Goal: Task Accomplishment & Management: Use online tool/utility

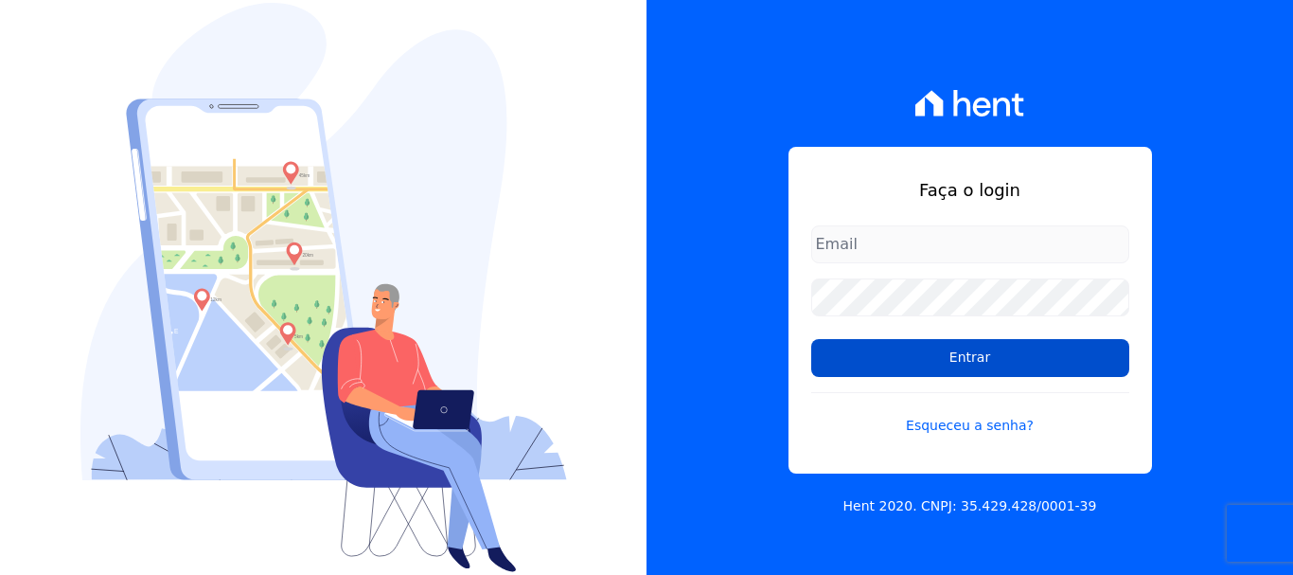
type input "cobranca@construtoralaterza.com.br"
click at [834, 359] on input "Entrar" at bounding box center [970, 358] width 318 height 38
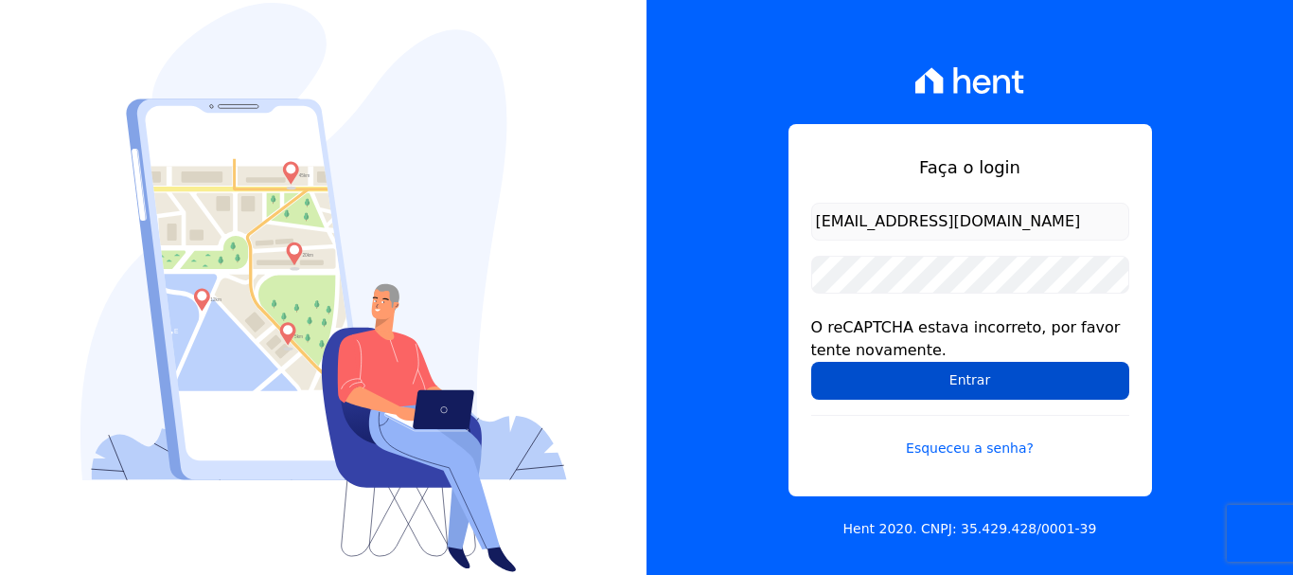
click at [953, 374] on input "Entrar" at bounding box center [970, 381] width 318 height 38
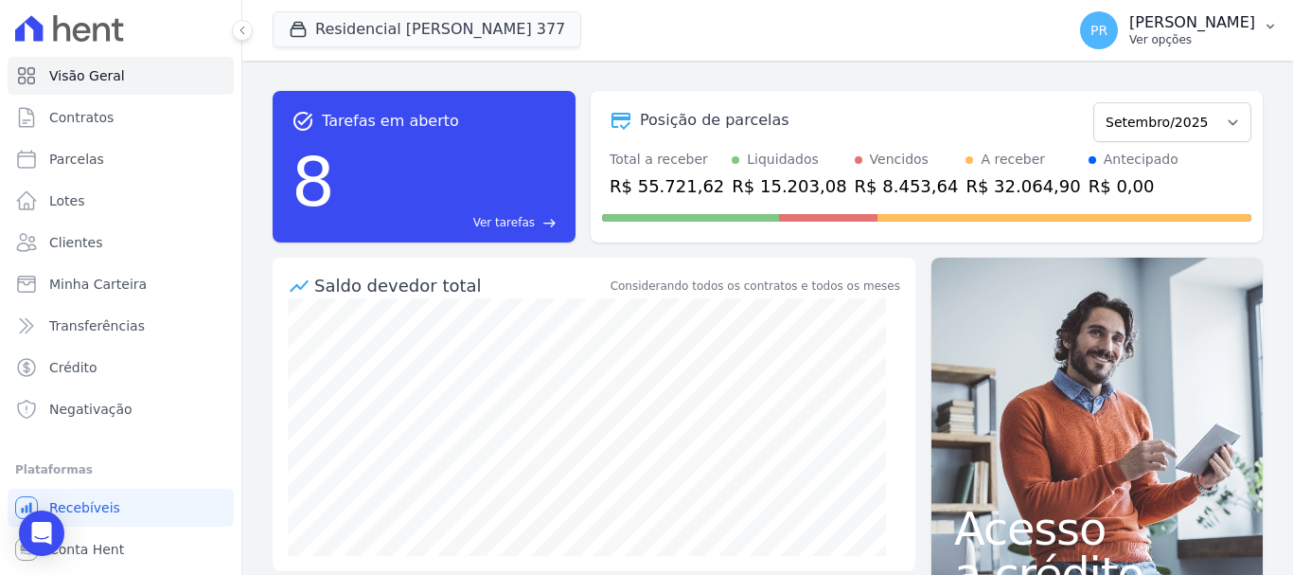
click at [1108, 25] on span "PR" at bounding box center [1099, 30] width 17 height 13
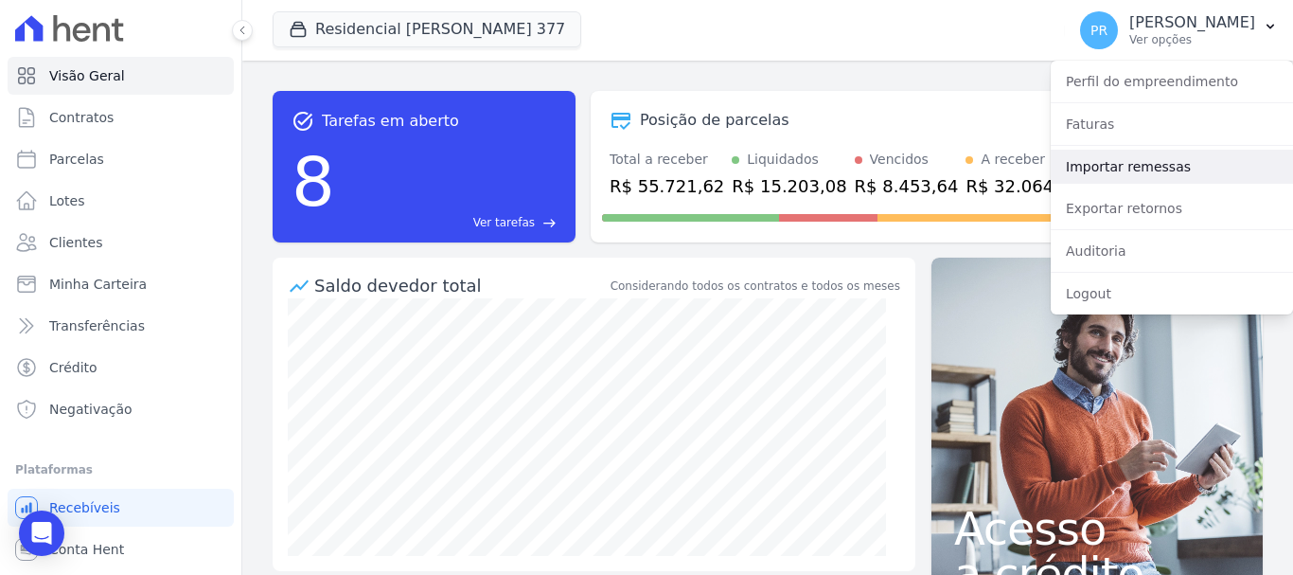
click at [1152, 164] on link "Importar remessas" at bounding box center [1172, 167] width 242 height 34
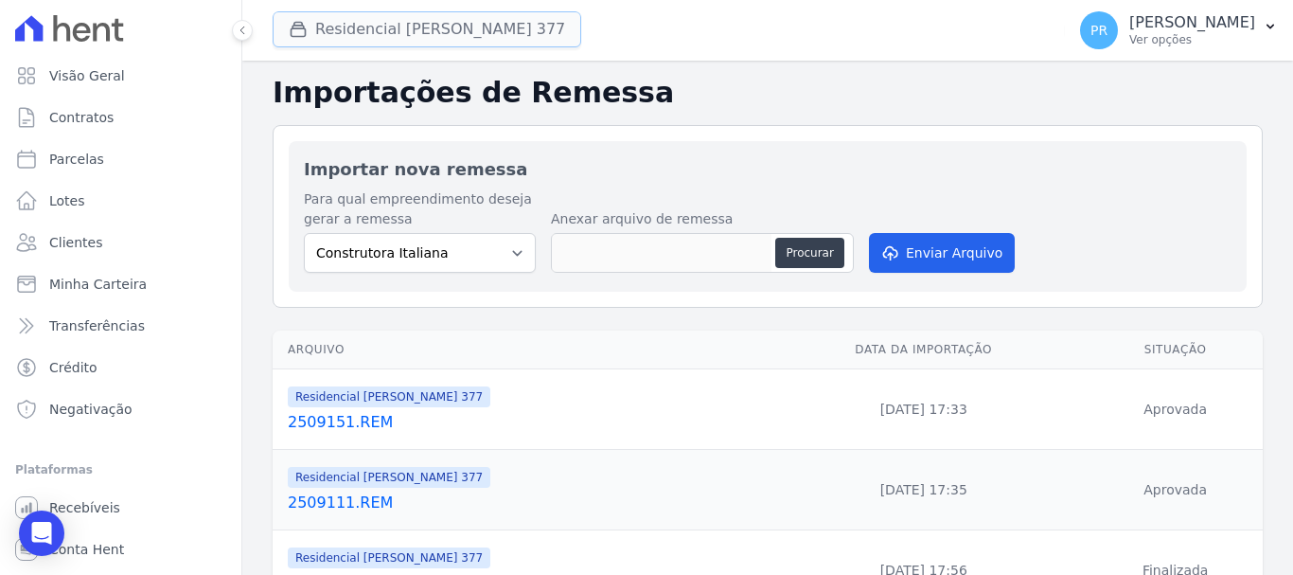
click at [439, 31] on button "Residencial Maria Da Glória 377" at bounding box center [427, 29] width 309 height 36
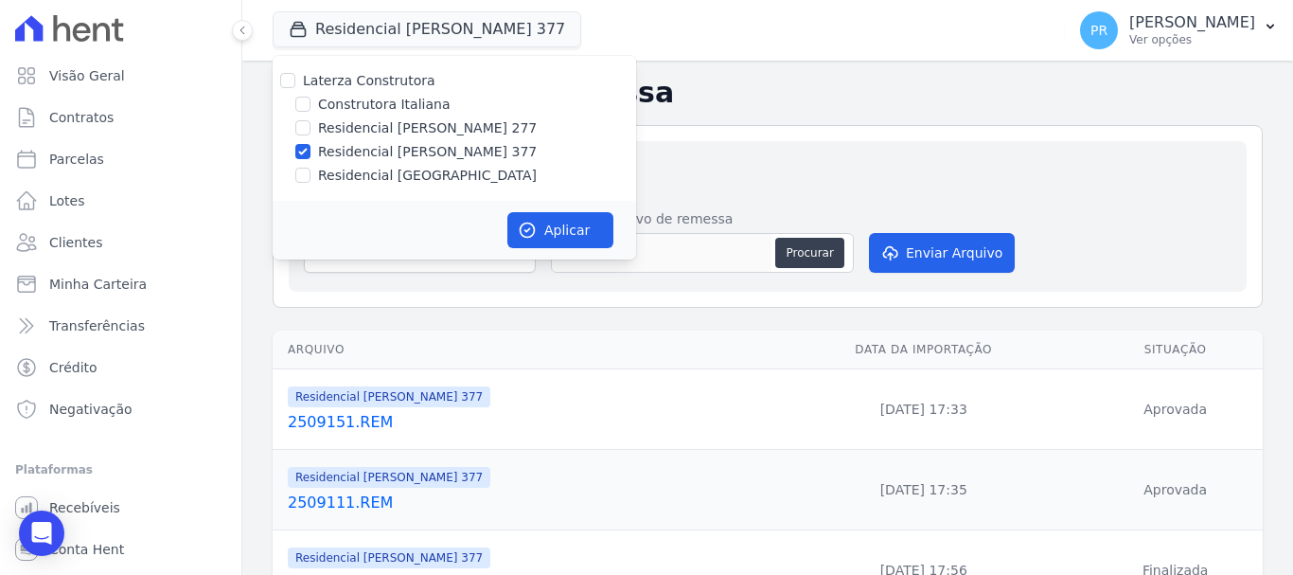
click at [356, 103] on label "Construtora Italiana" at bounding box center [384, 105] width 132 height 20
click at [311, 103] on input "Construtora Italiana" at bounding box center [302, 104] width 15 height 15
checkbox input "true"
click at [362, 80] on label "Laterza Construtora" at bounding box center [369, 80] width 133 height 15
click at [295, 80] on input "Laterza Construtora" at bounding box center [287, 80] width 15 height 15
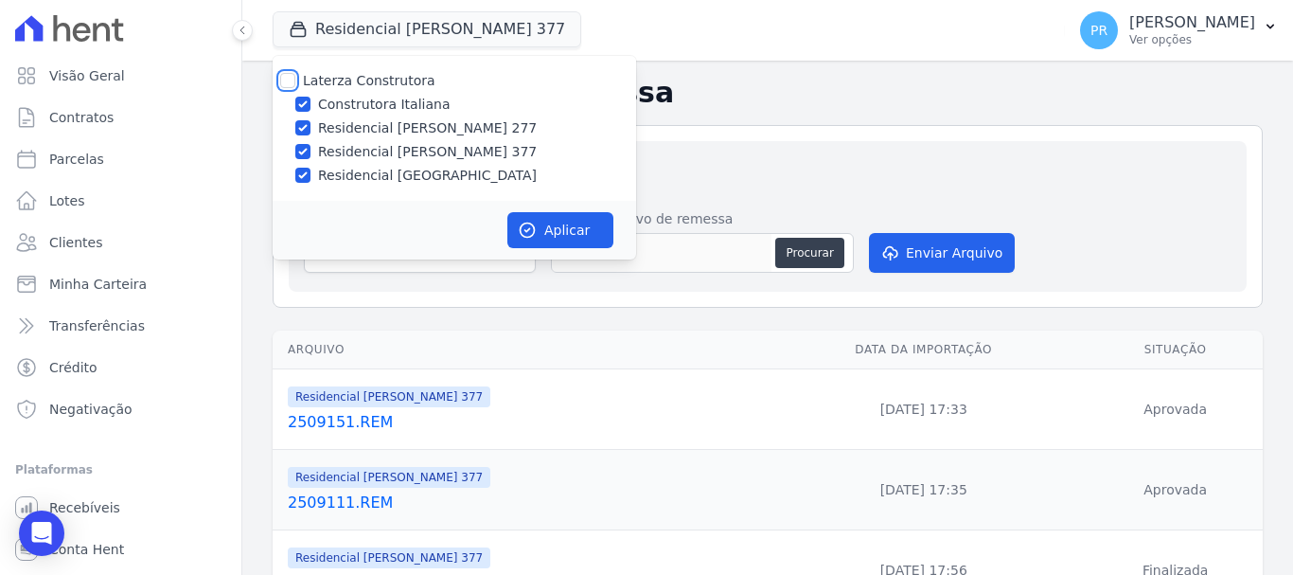
checkbox input "true"
click at [362, 80] on label "Laterza Construtora" at bounding box center [369, 80] width 133 height 15
click at [295, 80] on input "Laterza Construtora" at bounding box center [287, 80] width 15 height 15
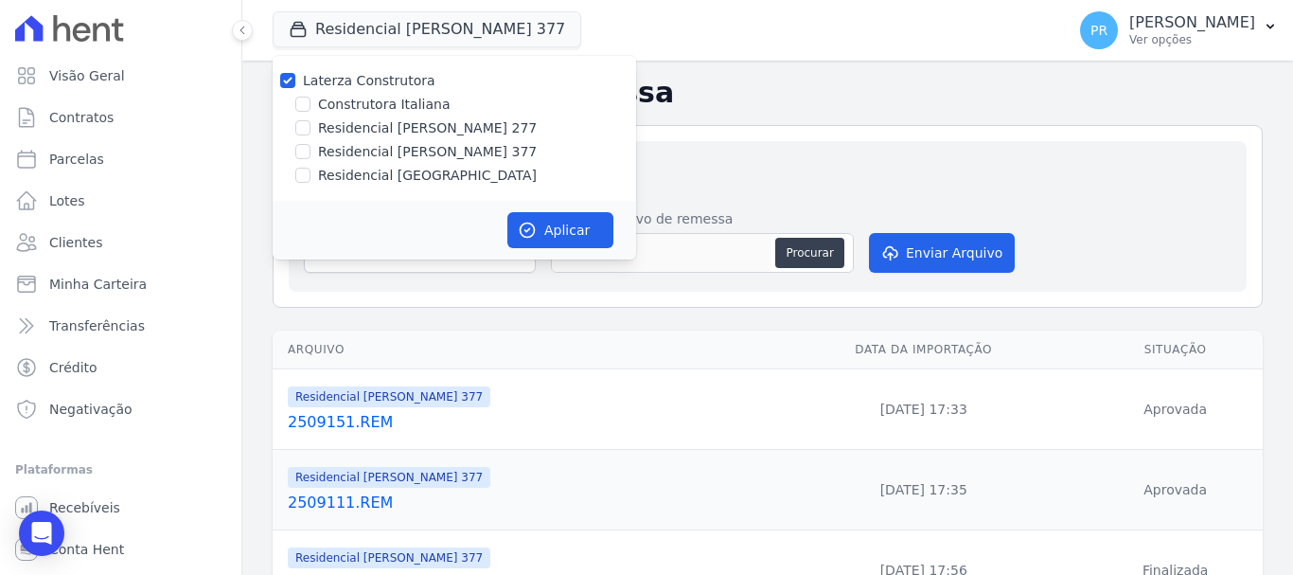
checkbox input "false"
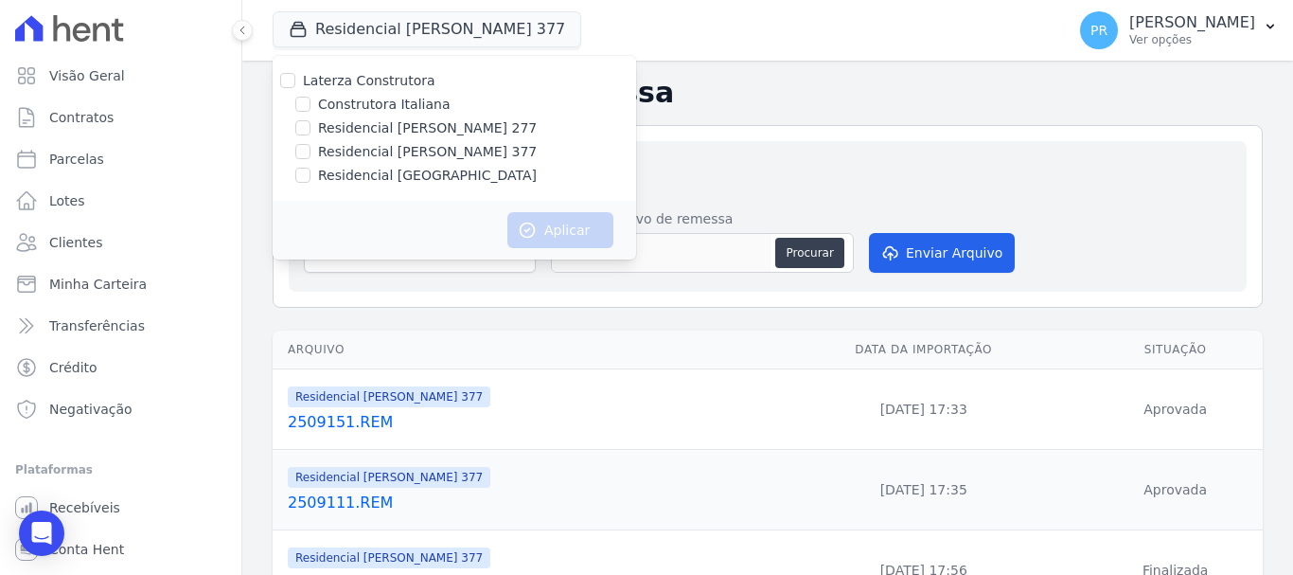
click at [366, 106] on label "Construtora Italiana" at bounding box center [384, 105] width 132 height 20
click at [311, 106] on input "Construtora Italiana" at bounding box center [302, 104] width 15 height 15
checkbox input "true"
click at [559, 220] on button "Aplicar" at bounding box center [560, 230] width 106 height 36
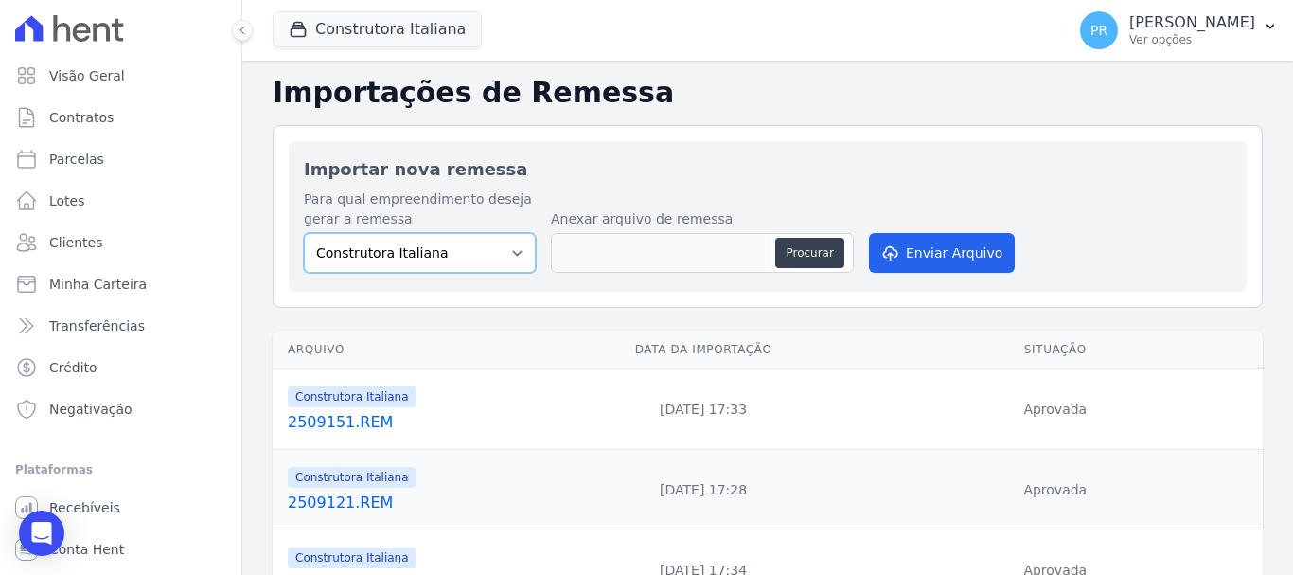
drag, startPoint x: 479, startPoint y: 259, endPoint x: 485, endPoint y: 269, distance: 11.0
click at [484, 265] on select "Construtora Italiana Residencial Maria da Glória 277 Residencial Maria da Glóri…" at bounding box center [420, 253] width 232 height 40
click at [304, 233] on select "Construtora Italiana Residencial Maria da Glória 277 Residencial Maria da Glóri…" at bounding box center [420, 253] width 232 height 40
click at [846, 263] on div "Procurar" at bounding box center [702, 253] width 303 height 40
click at [793, 253] on button "Procurar" at bounding box center [809, 253] width 68 height 30
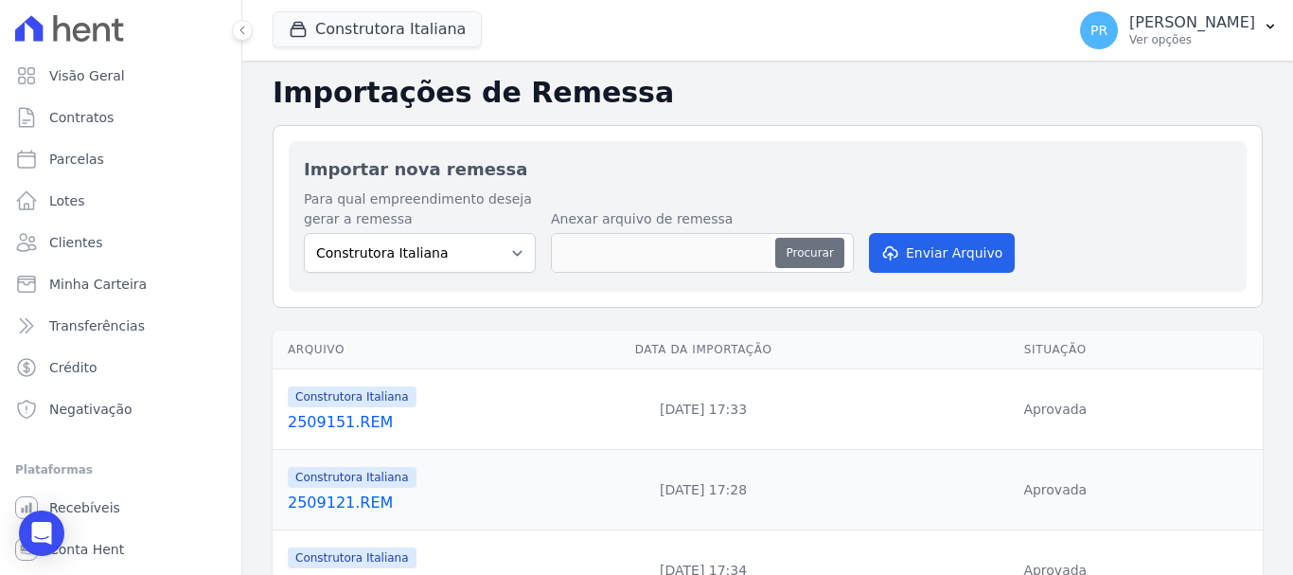
type input "2509161.REM"
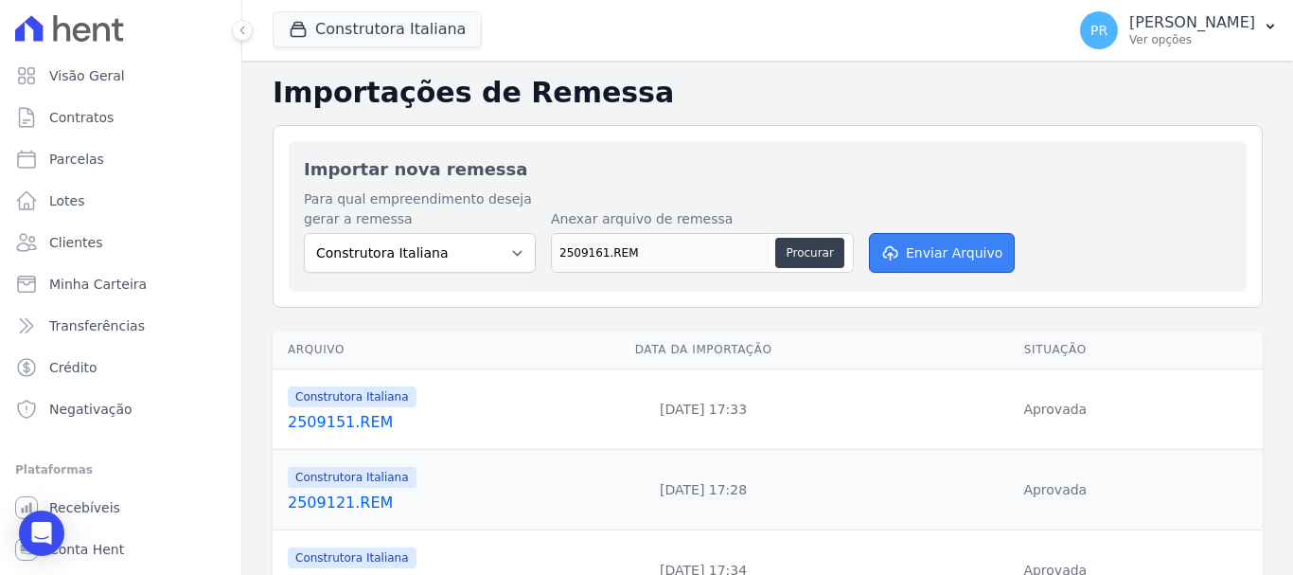
click at [910, 247] on button "Enviar Arquivo" at bounding box center [942, 253] width 146 height 40
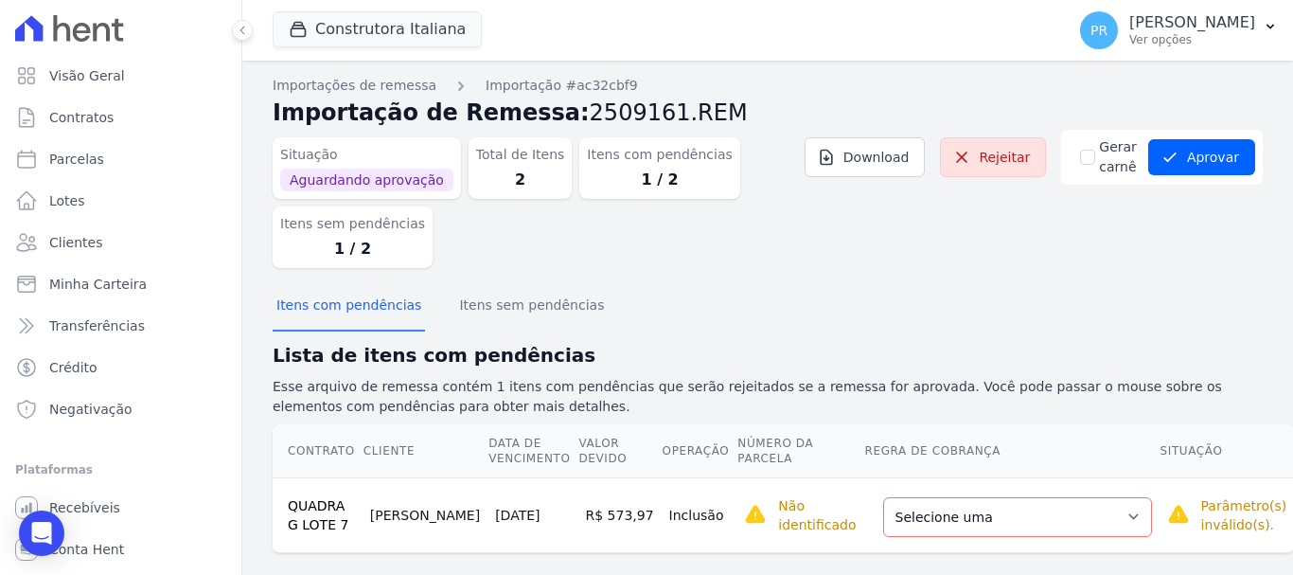
scroll to position [25, 0]
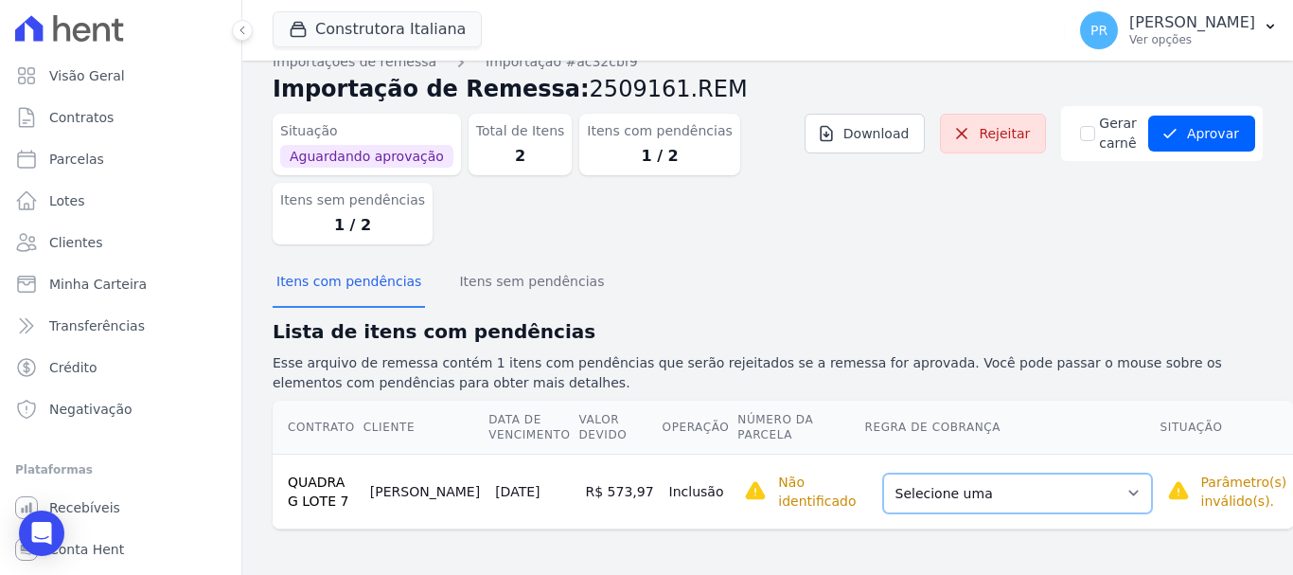
click at [1057, 500] on select "Selecione uma Nova Parcela Avulsa Parcela Avulsa Existente Parcela Normal (16 X…" at bounding box center [1017, 493] width 269 height 40
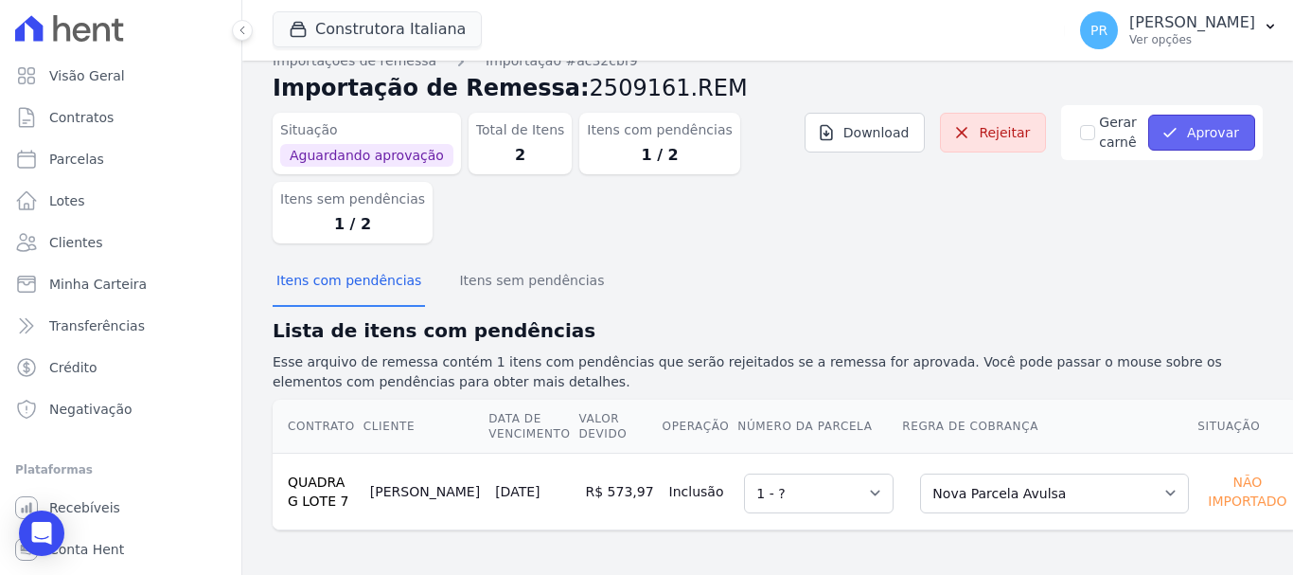
click at [1200, 136] on button "Aprovar" at bounding box center [1201, 133] width 107 height 36
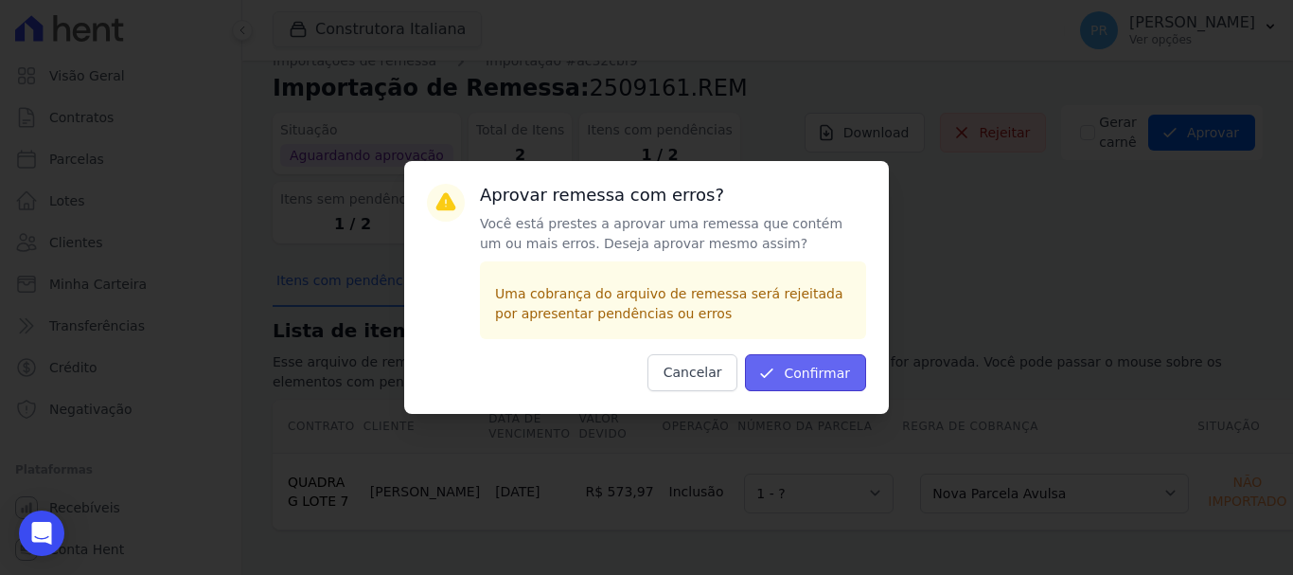
click at [809, 380] on button "Confirmar" at bounding box center [805, 372] width 121 height 37
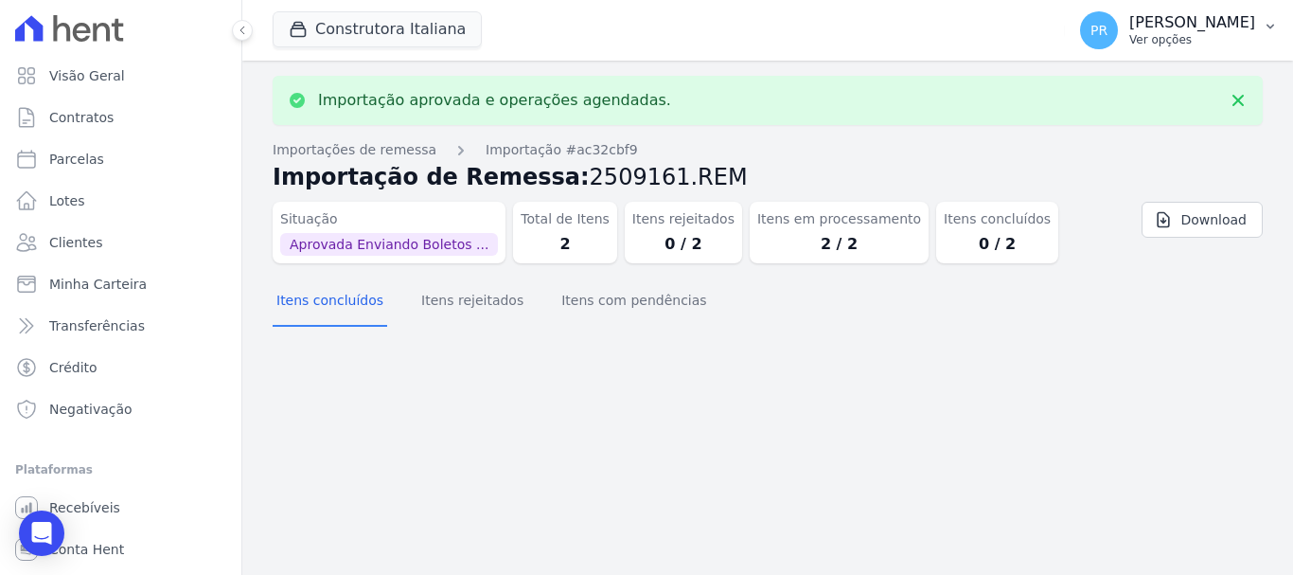
click at [1187, 42] on p "Ver opções" at bounding box center [1192, 39] width 126 height 15
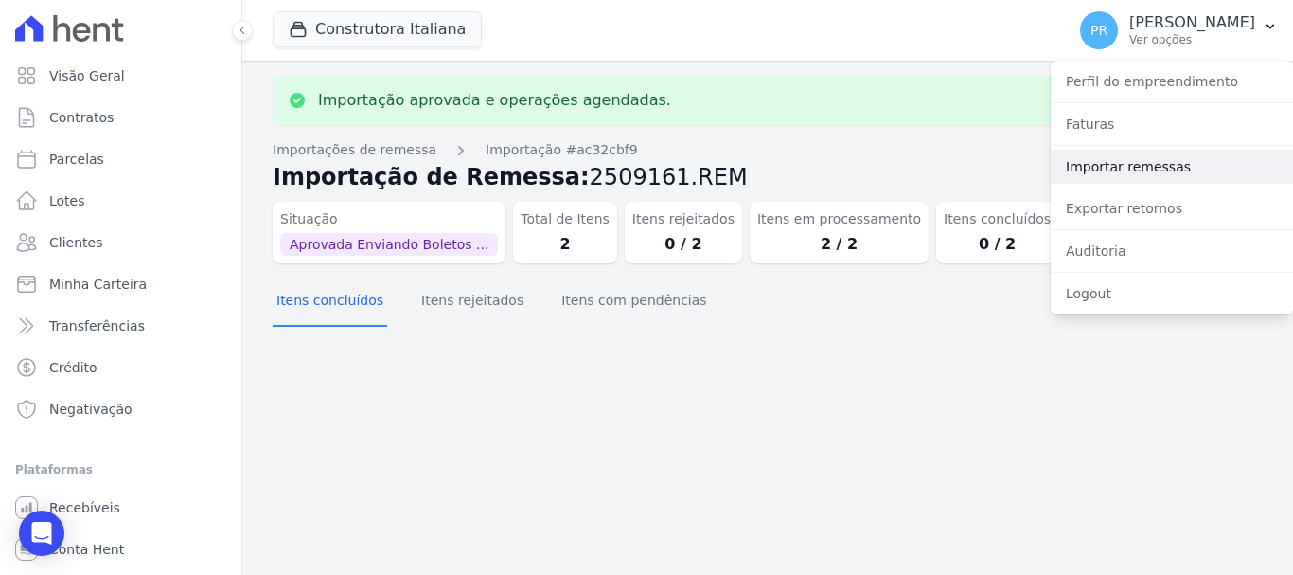
click at [1094, 174] on link "Importar remessas" at bounding box center [1172, 167] width 242 height 34
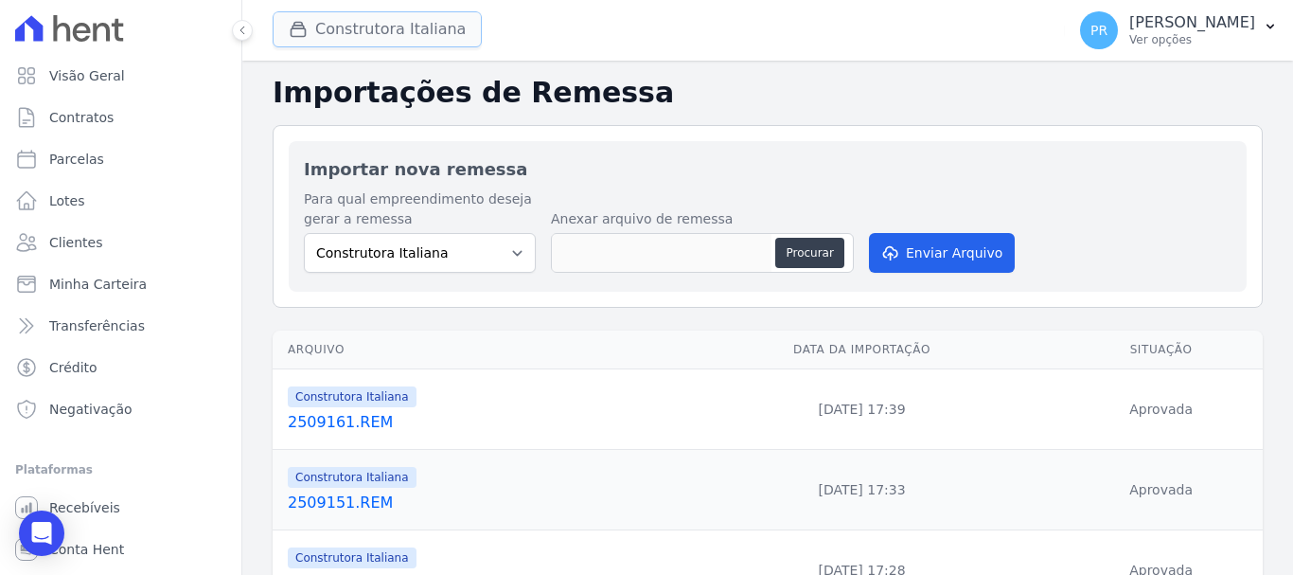
click at [422, 22] on button "Construtora Italiana" at bounding box center [377, 29] width 209 height 36
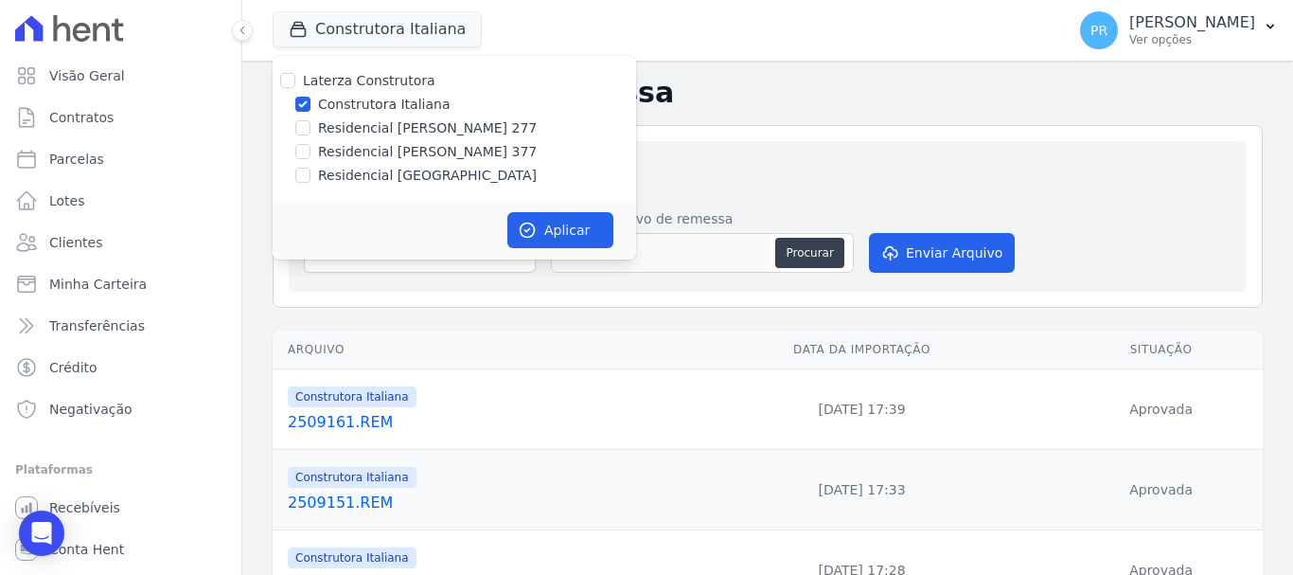
click at [359, 107] on label "Construtora Italiana" at bounding box center [384, 105] width 132 height 20
click at [311, 107] on input "Construtora Italiana" at bounding box center [302, 104] width 15 height 15
checkbox input "false"
click at [364, 125] on label "Residencial [PERSON_NAME] 277" at bounding box center [427, 128] width 219 height 20
click at [311, 125] on input "Residencial [PERSON_NAME] 277" at bounding box center [302, 127] width 15 height 15
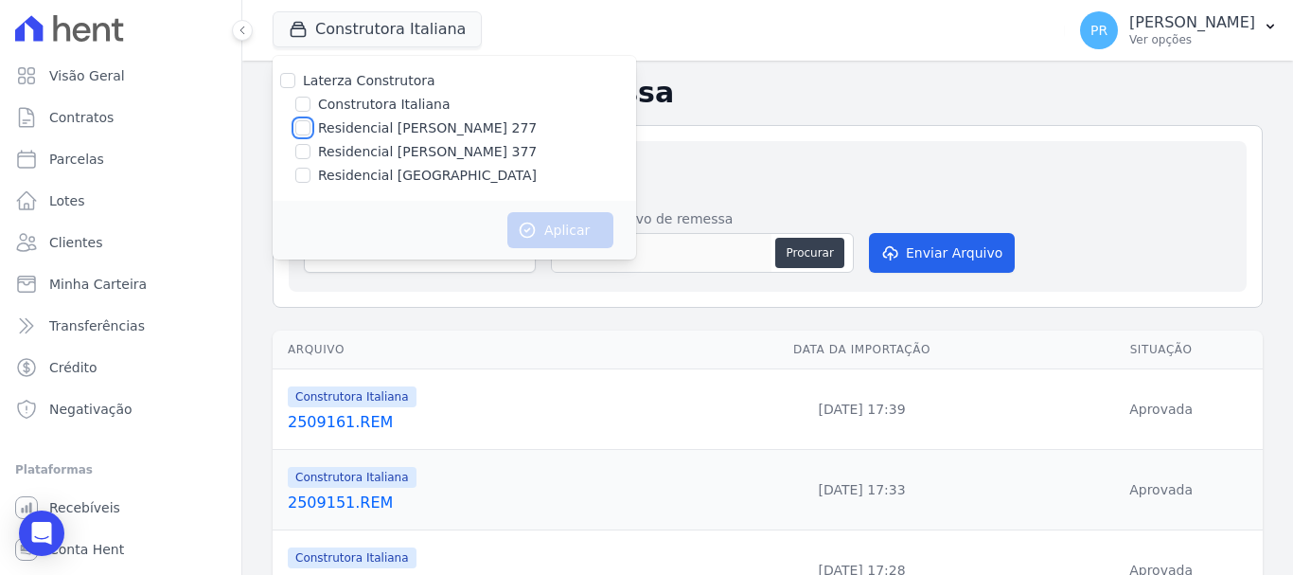
checkbox input "true"
click at [550, 222] on button "Aplicar" at bounding box center [560, 230] width 106 height 36
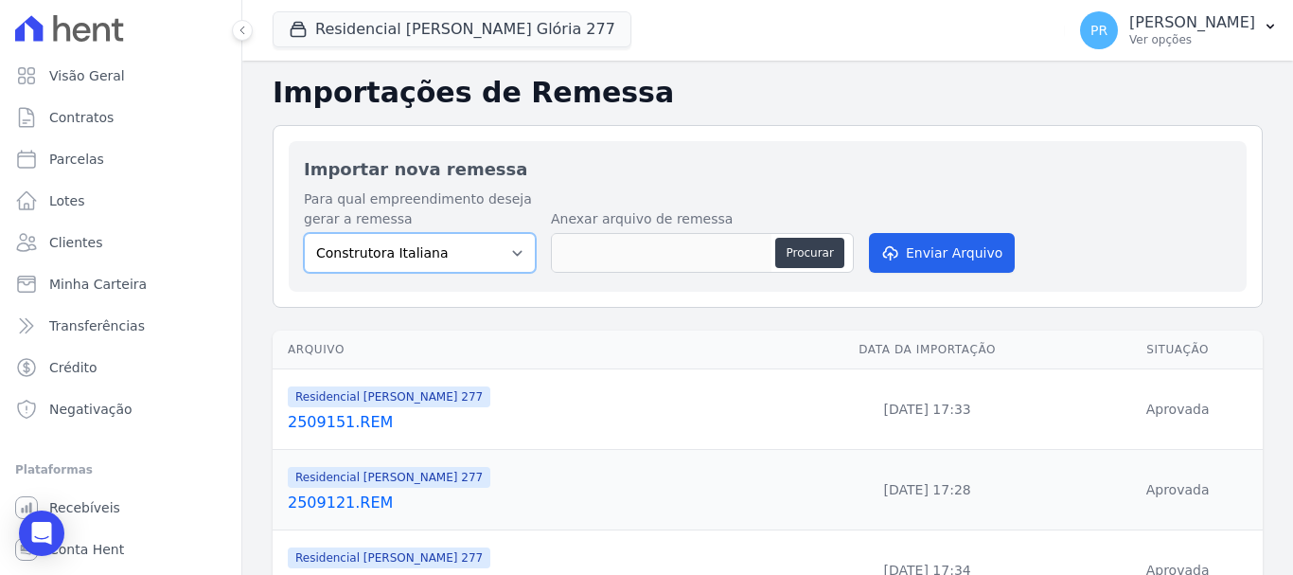
click at [480, 252] on select "Construtora Italiana Residencial Maria da Glória 277 Residencial Maria da Glóri…" at bounding box center [420, 253] width 232 height 40
select select "7d698934-b935-4dc9-aa46-576f3138731b"
click at [304, 233] on select "Construtora Italiana Residencial Maria da Glória 277 Residencial Maria da Glóri…" at bounding box center [420, 253] width 232 height 40
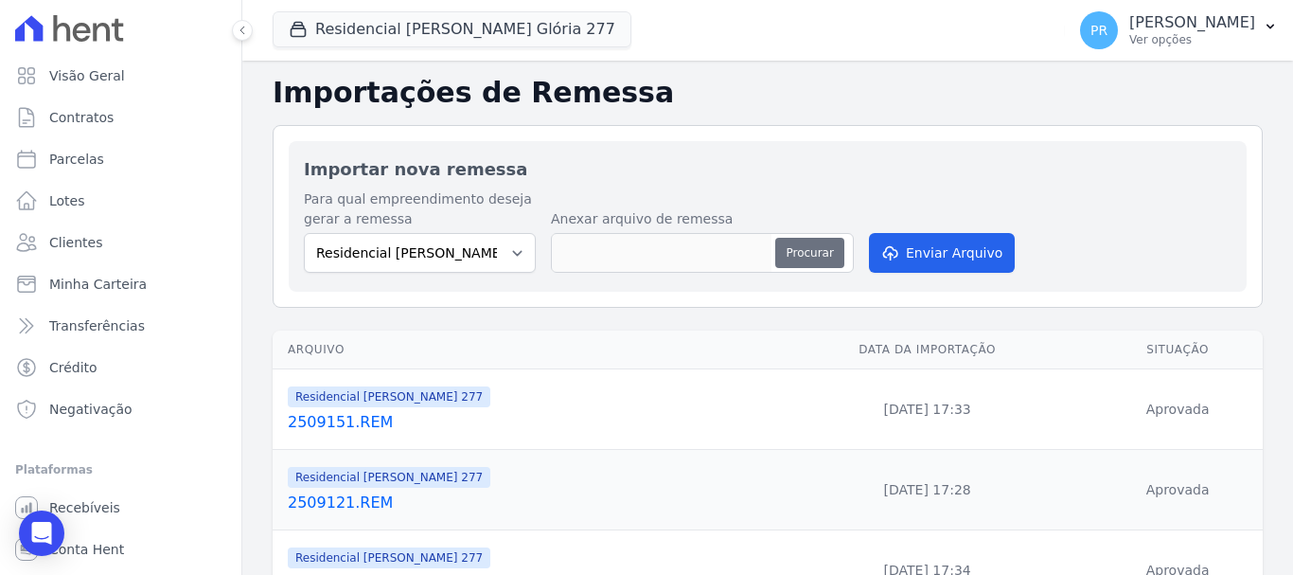
click at [801, 247] on button "Procurar" at bounding box center [809, 253] width 68 height 30
type input "2509161.REM"
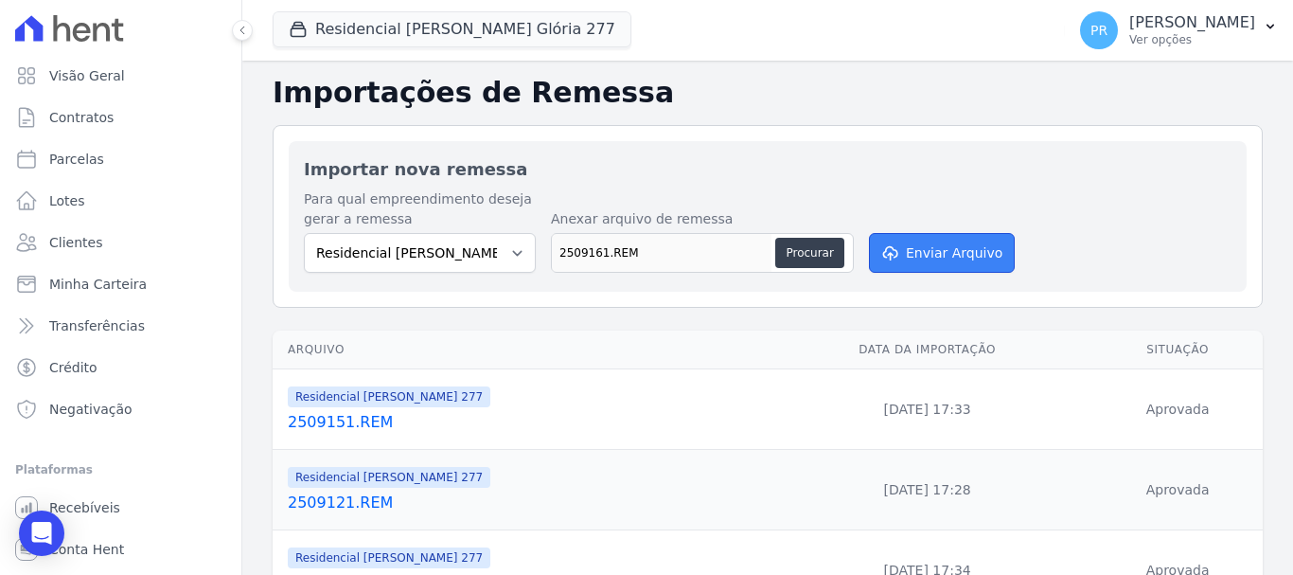
click at [946, 245] on button "Enviar Arquivo" at bounding box center [942, 253] width 146 height 40
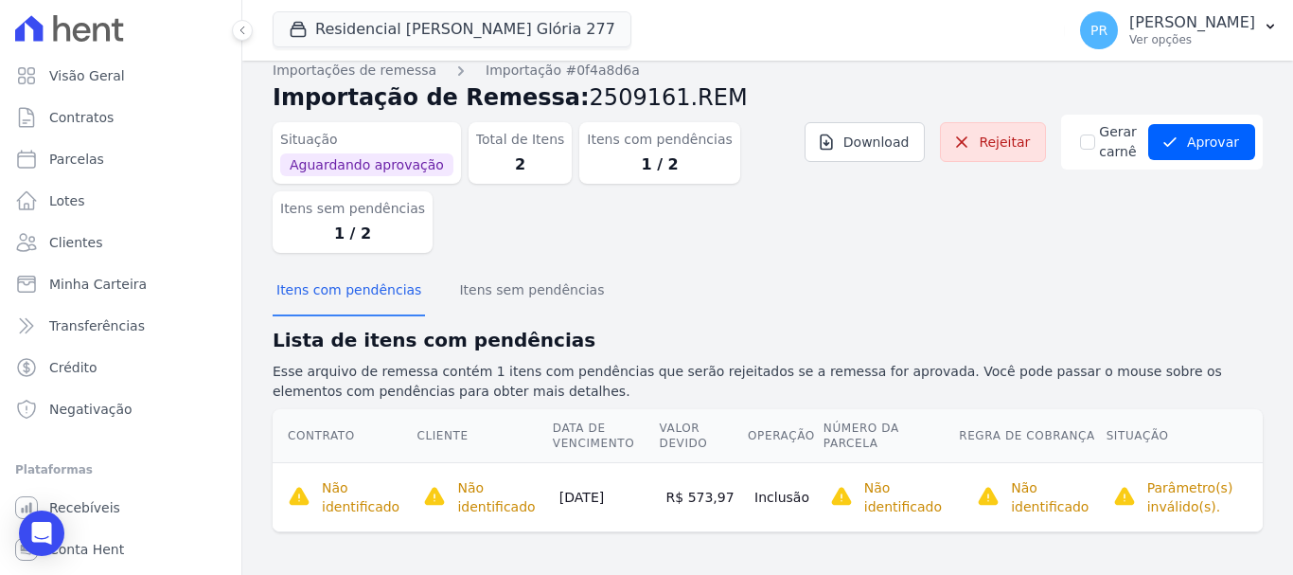
scroll to position [19, 0]
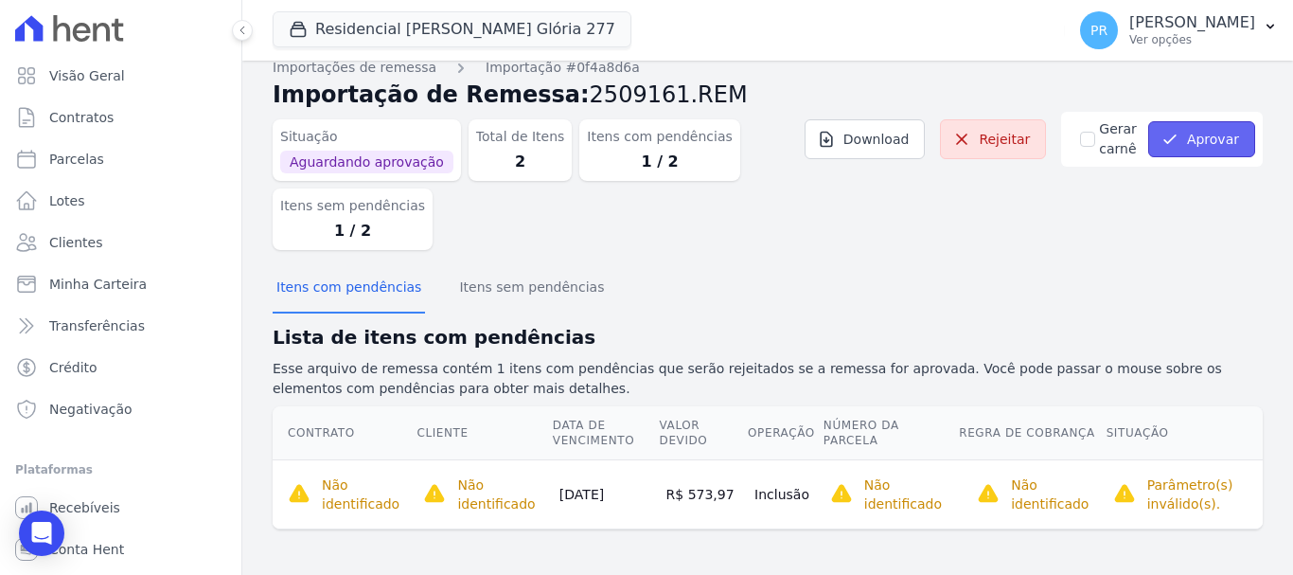
click at [1171, 150] on button "Aprovar" at bounding box center [1201, 139] width 107 height 36
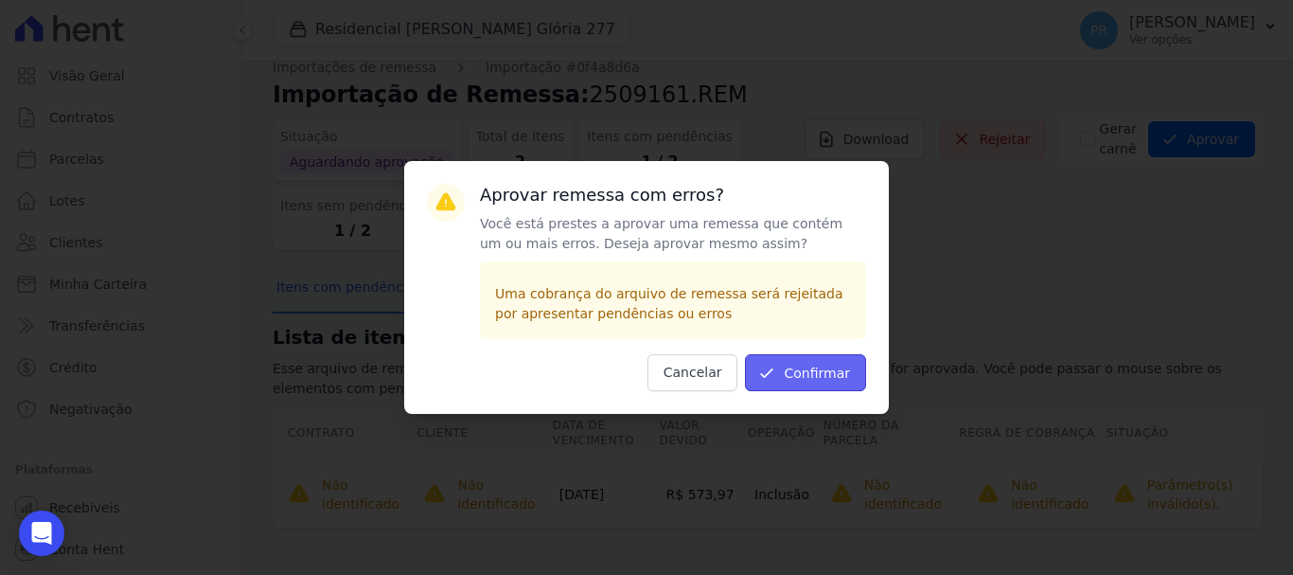
click at [808, 364] on button "Confirmar" at bounding box center [805, 372] width 121 height 37
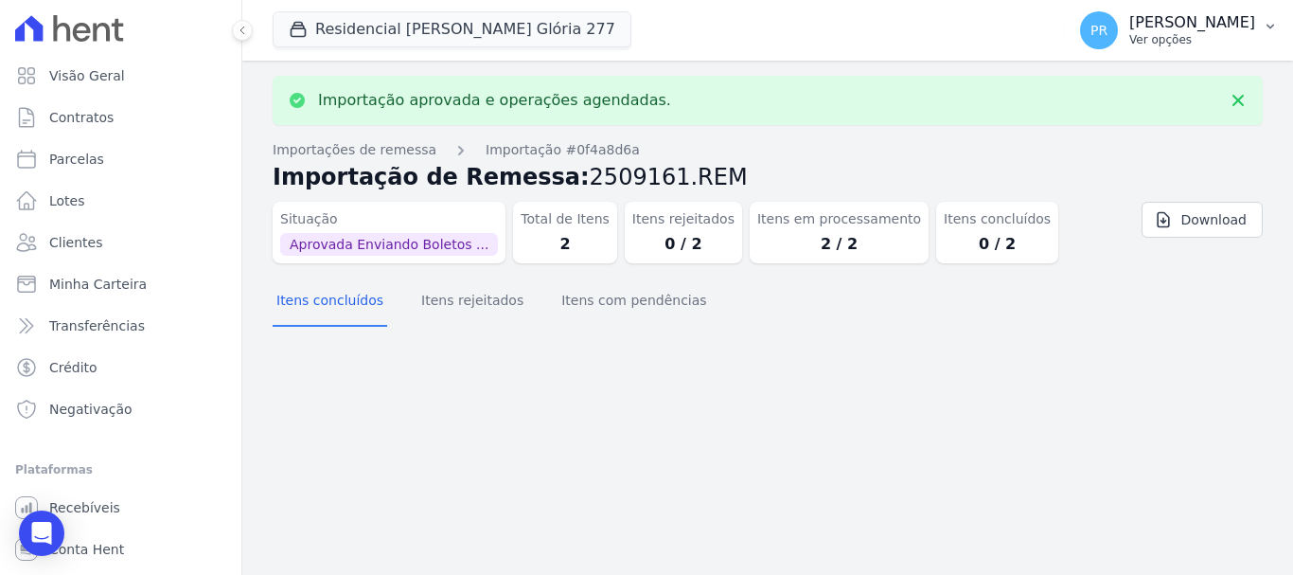
click at [1189, 49] on button "PR Pamela Rocha Ver opções" at bounding box center [1179, 30] width 228 height 53
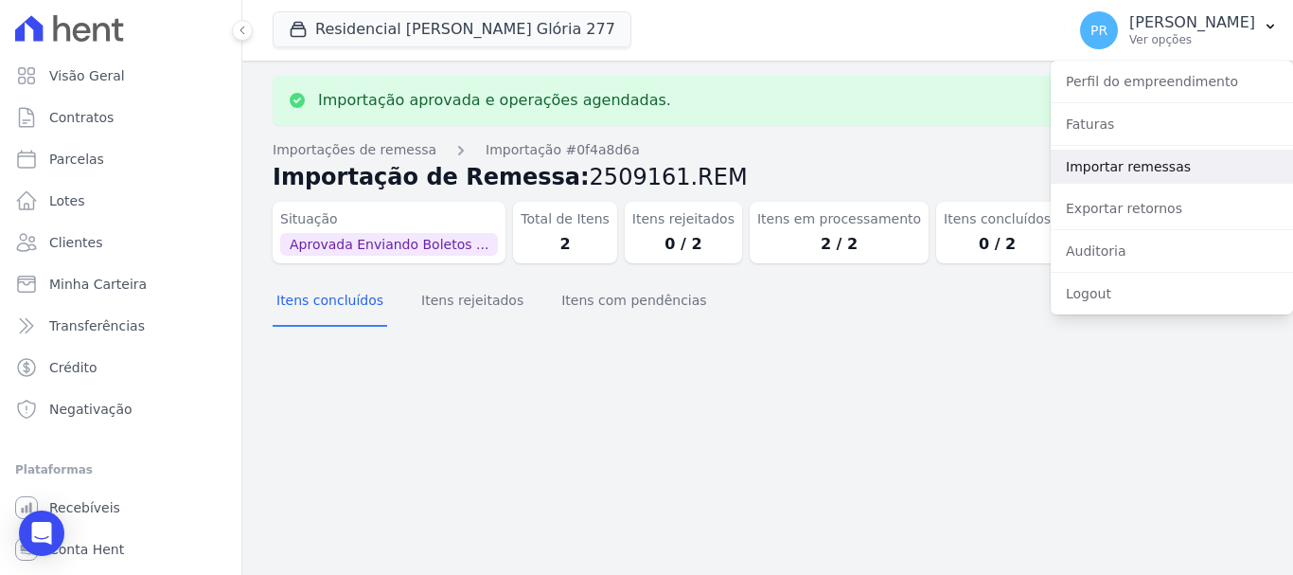
drag, startPoint x: 1139, startPoint y: 161, endPoint x: 913, endPoint y: 136, distance: 227.6
click at [1138, 161] on link "Importar remessas" at bounding box center [1172, 167] width 242 height 34
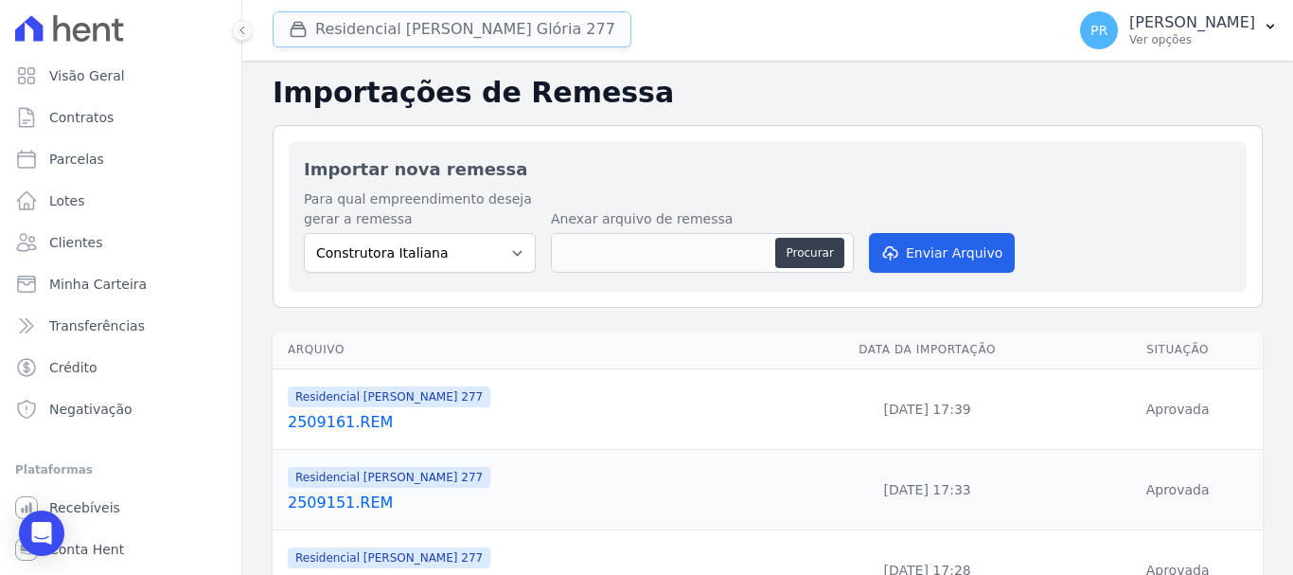
click at [464, 36] on button "Residencial Maria Da Glória 277" at bounding box center [452, 29] width 359 height 36
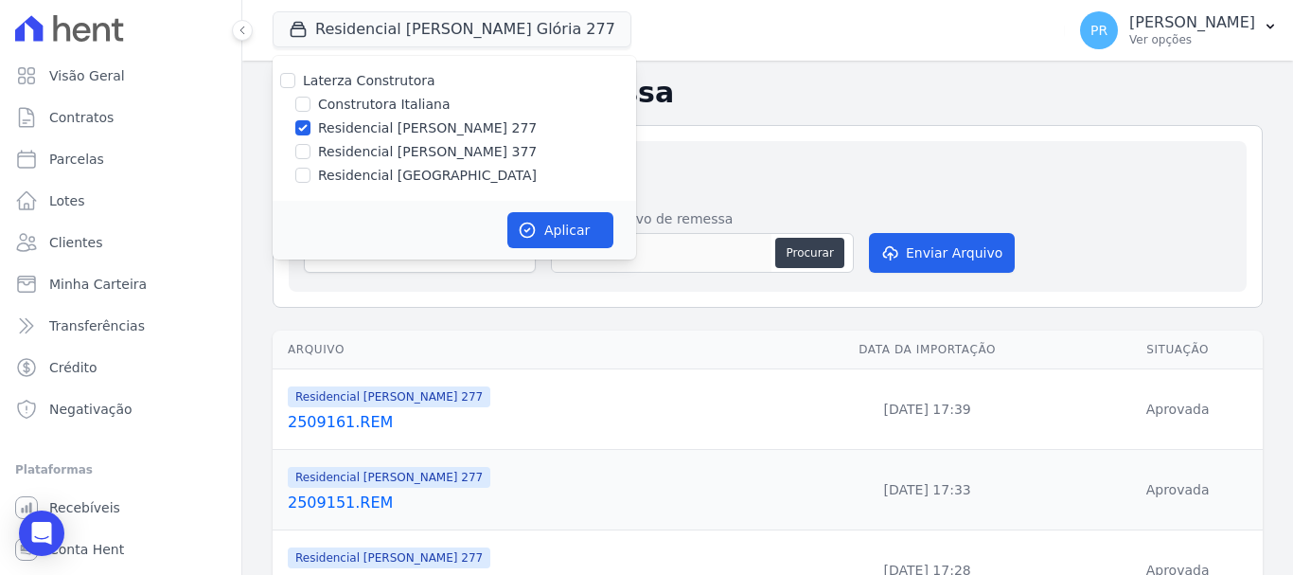
click at [395, 133] on label "Residencial Maria da Glória 277" at bounding box center [427, 128] width 219 height 20
click at [311, 133] on input "Residencial Maria da Glória 277" at bounding box center [302, 127] width 15 height 15
checkbox input "false"
click at [394, 147] on label "Residencial [PERSON_NAME] 377" at bounding box center [427, 152] width 219 height 20
click at [311, 147] on input "Residencial [PERSON_NAME] 377" at bounding box center [302, 151] width 15 height 15
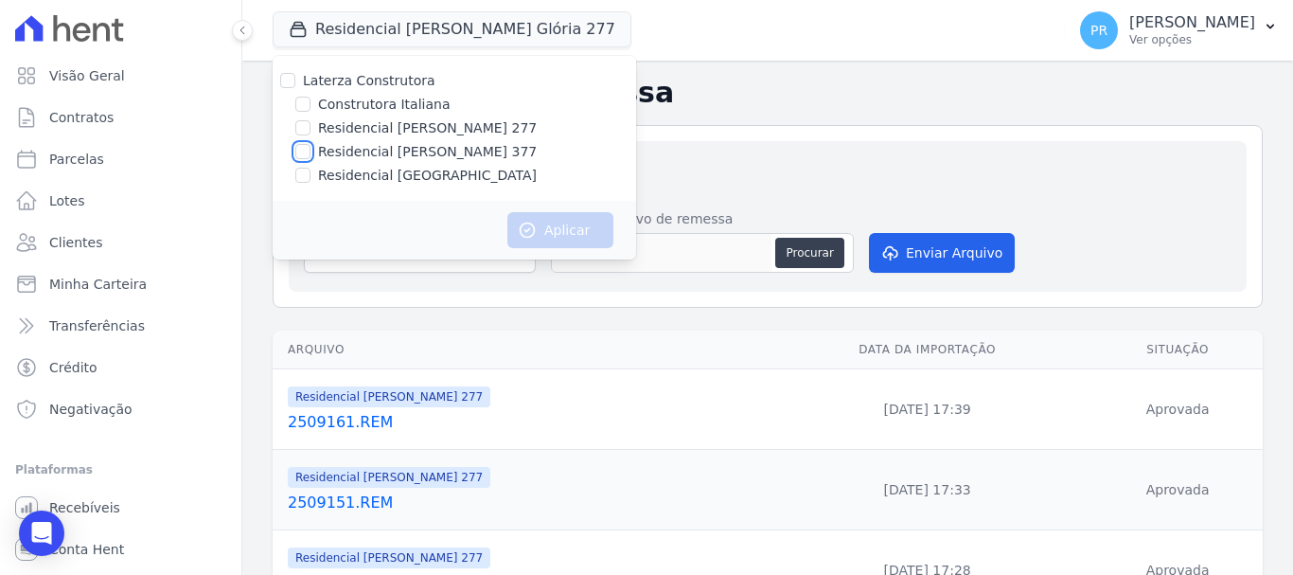
checkbox input "true"
click at [542, 238] on button "Aplicar" at bounding box center [560, 230] width 106 height 36
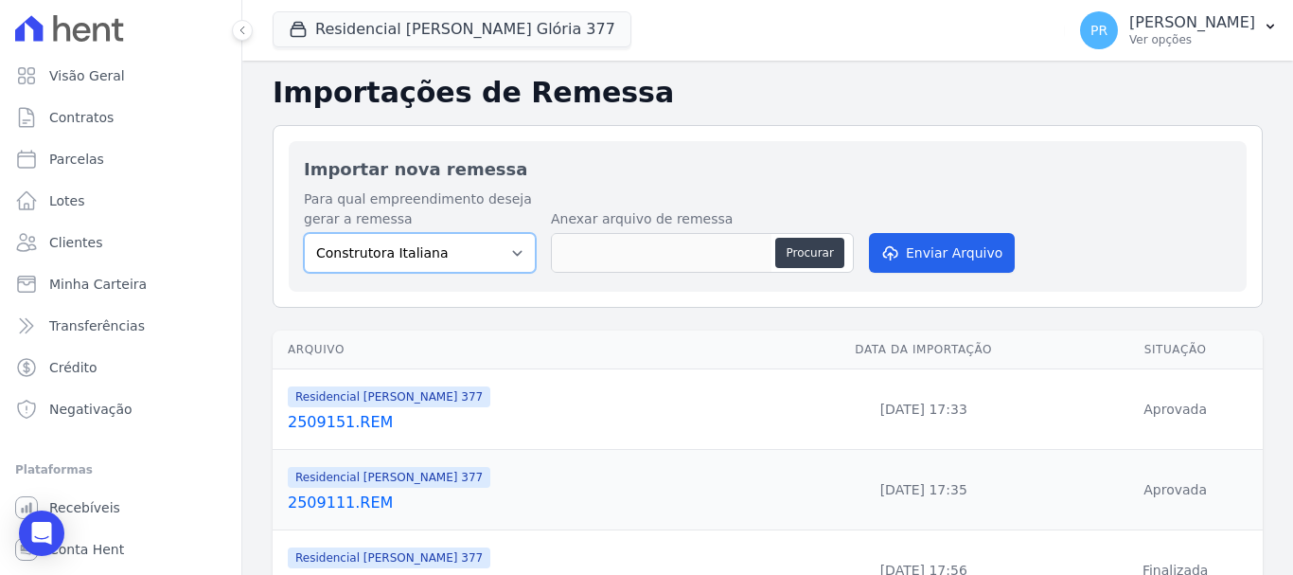
drag, startPoint x: 487, startPoint y: 253, endPoint x: 487, endPoint y: 264, distance: 11.4
click at [487, 253] on select "Construtora Italiana Residencial [PERSON_NAME] 277 Residencial [PERSON_NAME][ST…" at bounding box center [420, 253] width 232 height 40
select select "0cd9190e-dfd9-46e5-afc8-7298ef4c0c2b"
click at [304, 233] on select "Construtora Italiana Residencial [PERSON_NAME] 277 Residencial [PERSON_NAME][ST…" at bounding box center [420, 253] width 232 height 40
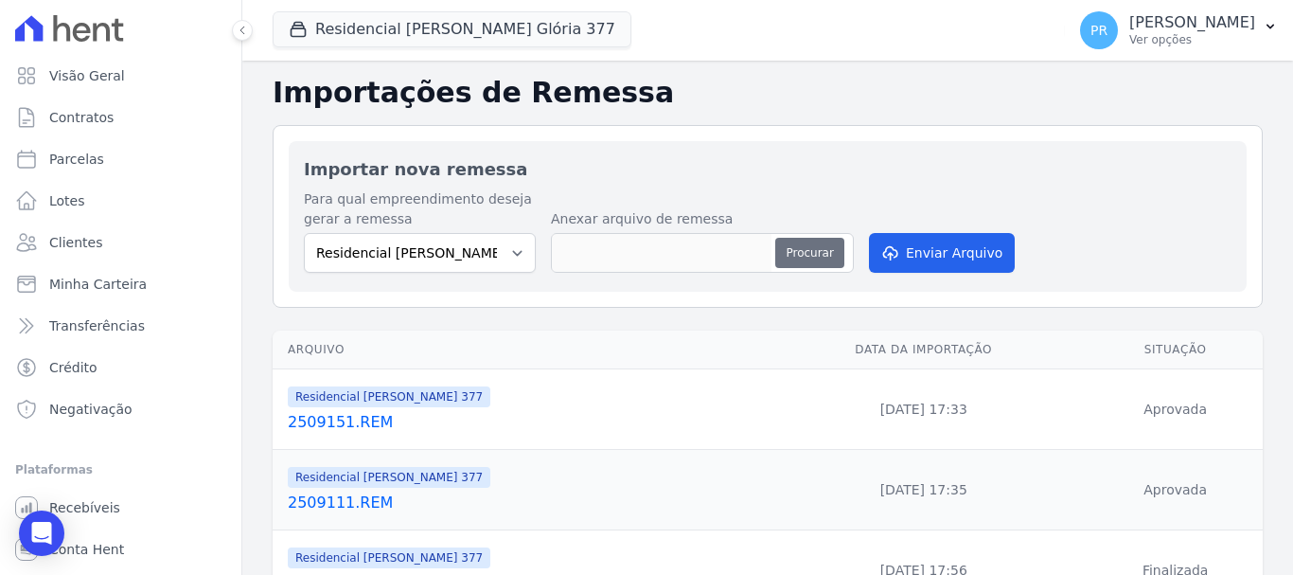
click at [804, 246] on button "Procurar" at bounding box center [809, 253] width 68 height 30
type input "2509161.REM"
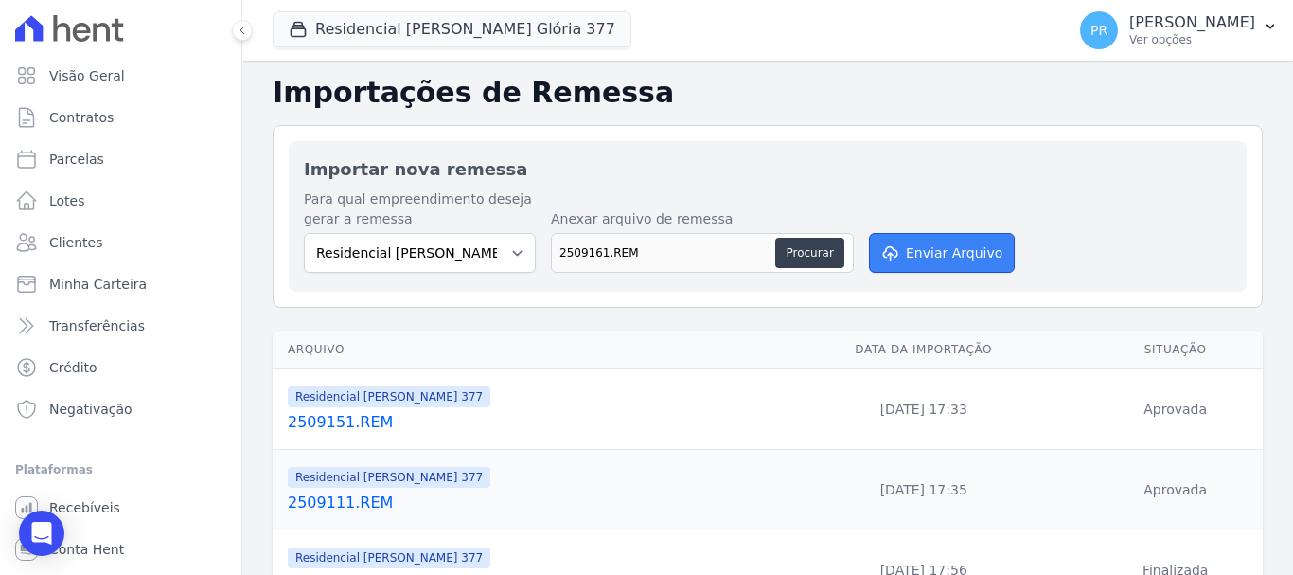
click at [968, 251] on button "Enviar Arquivo" at bounding box center [942, 253] width 146 height 40
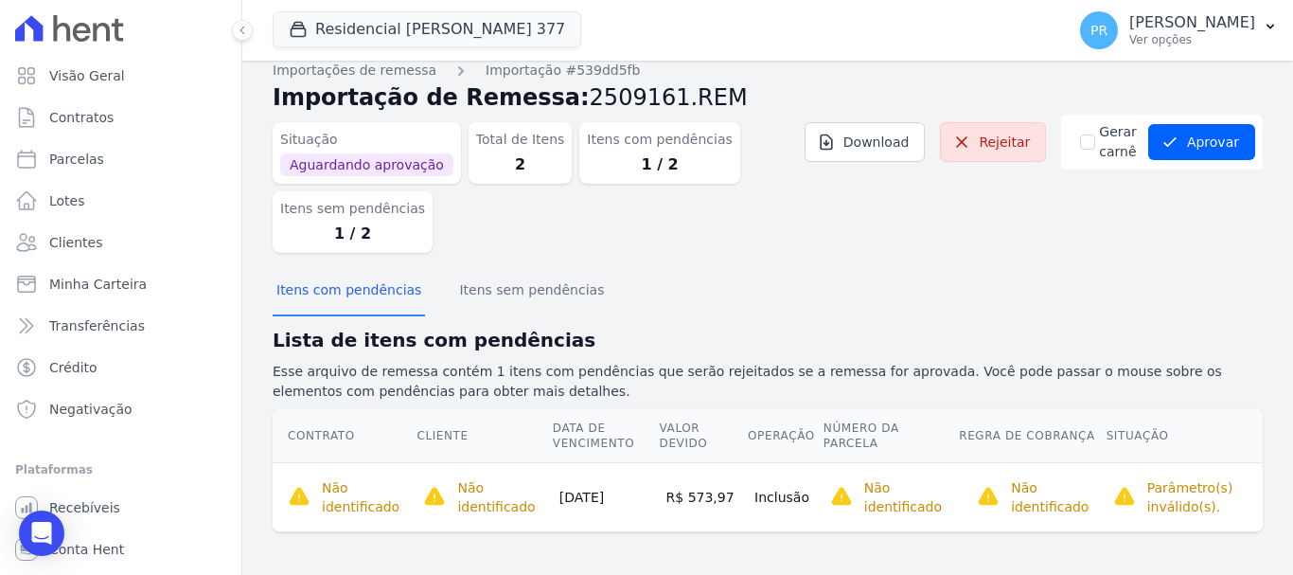
scroll to position [19, 0]
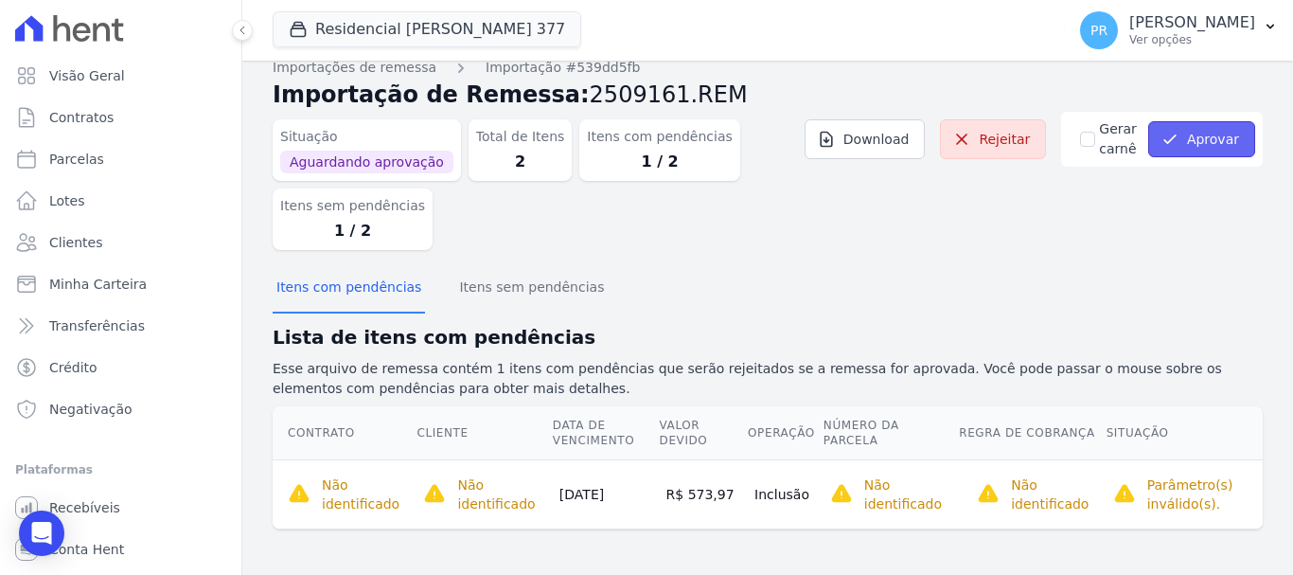
click at [1211, 134] on button "Aprovar" at bounding box center [1201, 139] width 107 height 36
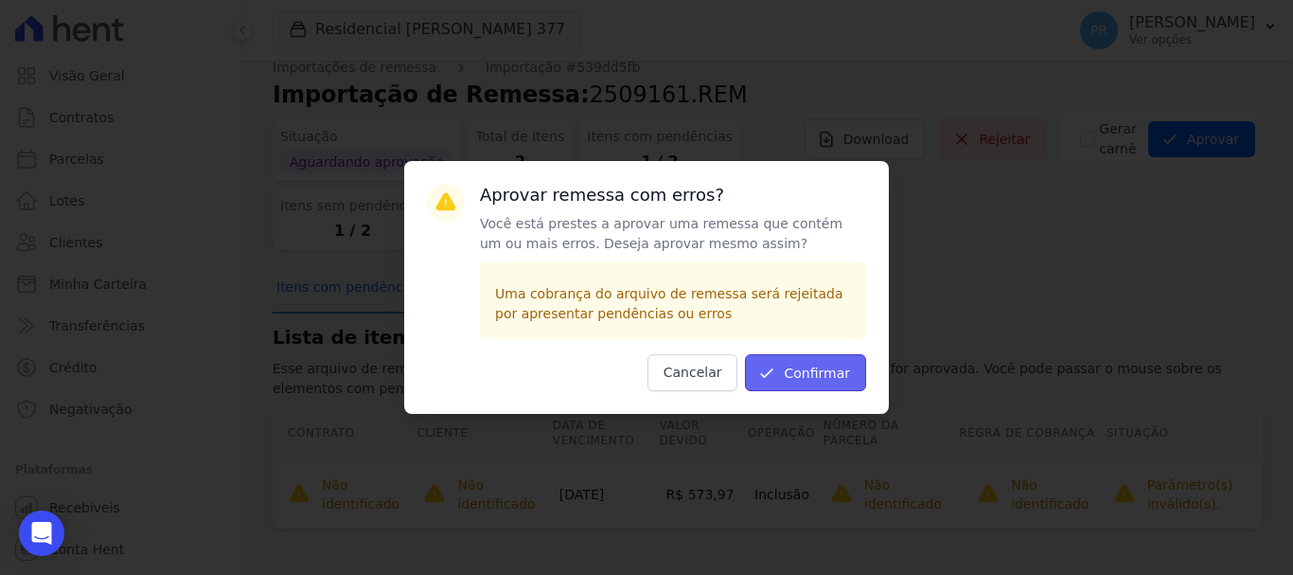
click at [860, 372] on button "Confirmar" at bounding box center [805, 372] width 121 height 37
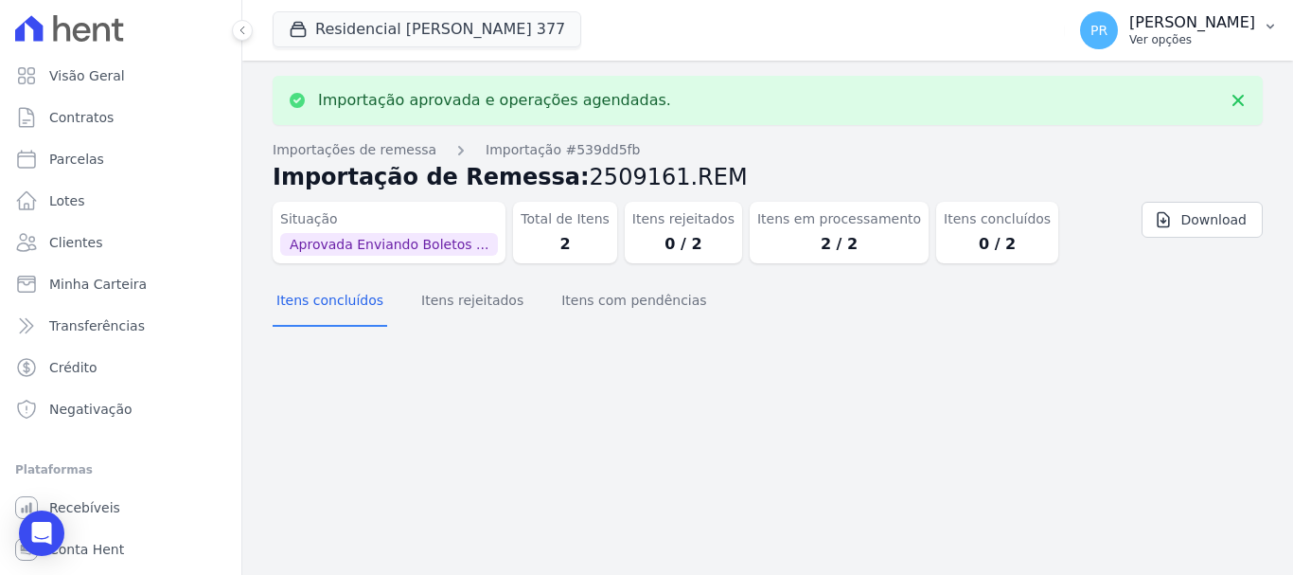
click at [1188, 33] on p "Ver opções" at bounding box center [1192, 39] width 126 height 15
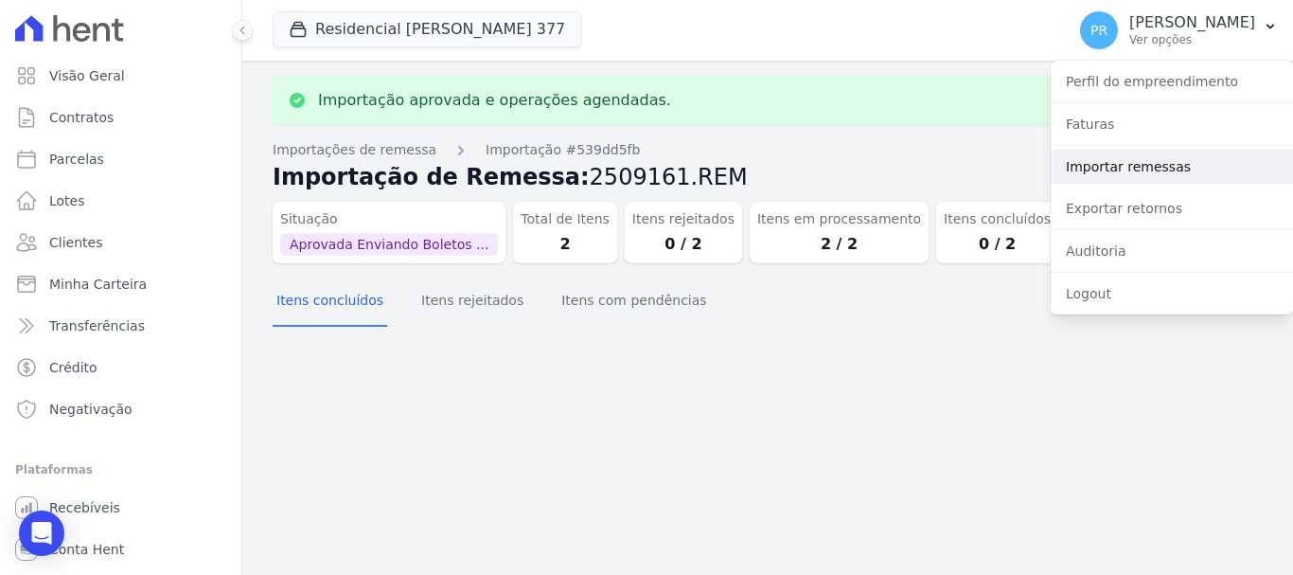
click at [1106, 166] on link "Importar remessas" at bounding box center [1172, 167] width 242 height 34
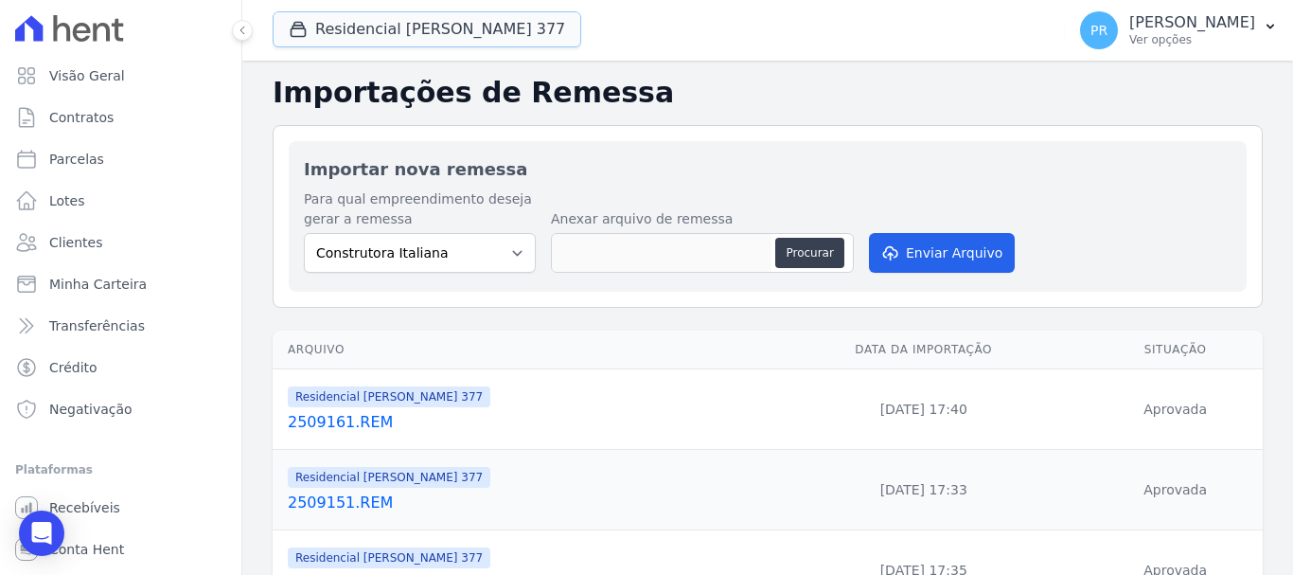
click at [407, 24] on button "Residencial [PERSON_NAME] 377" at bounding box center [427, 29] width 309 height 36
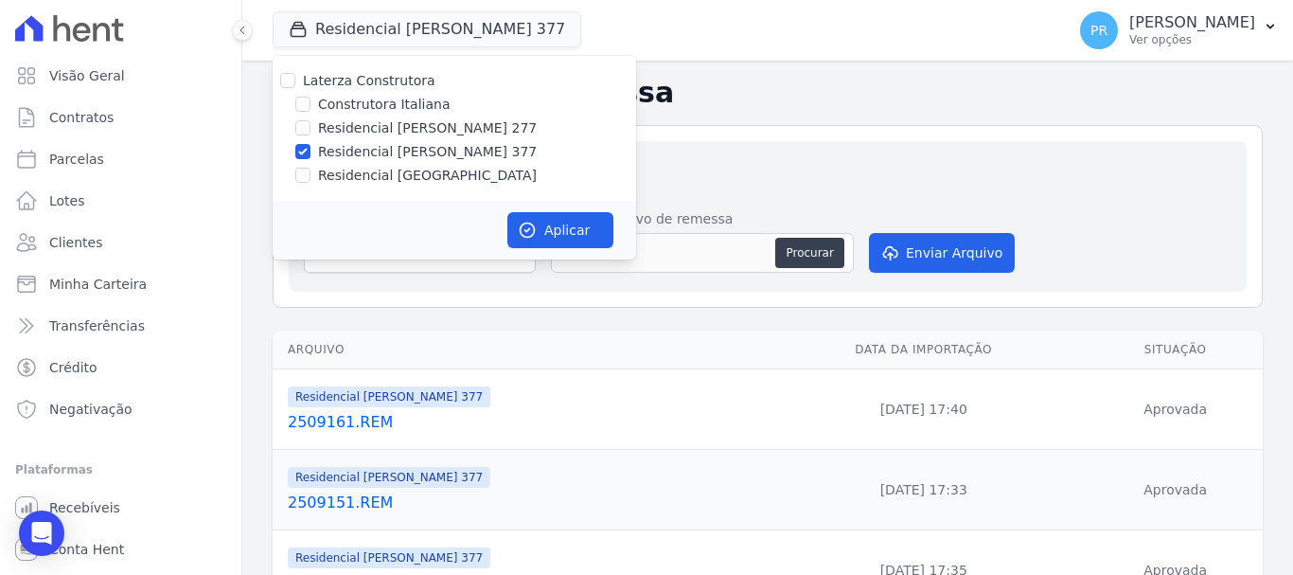
click at [347, 146] on label "Residencial [PERSON_NAME] 377" at bounding box center [427, 152] width 219 height 20
click at [311, 146] on input "Residencial [PERSON_NAME] 377" at bounding box center [302, 151] width 15 height 15
checkbox input "false"
click at [350, 182] on label "Residencial [GEOGRAPHIC_DATA]" at bounding box center [427, 176] width 219 height 20
click at [311, 182] on input "Residencial [GEOGRAPHIC_DATA]" at bounding box center [302, 175] width 15 height 15
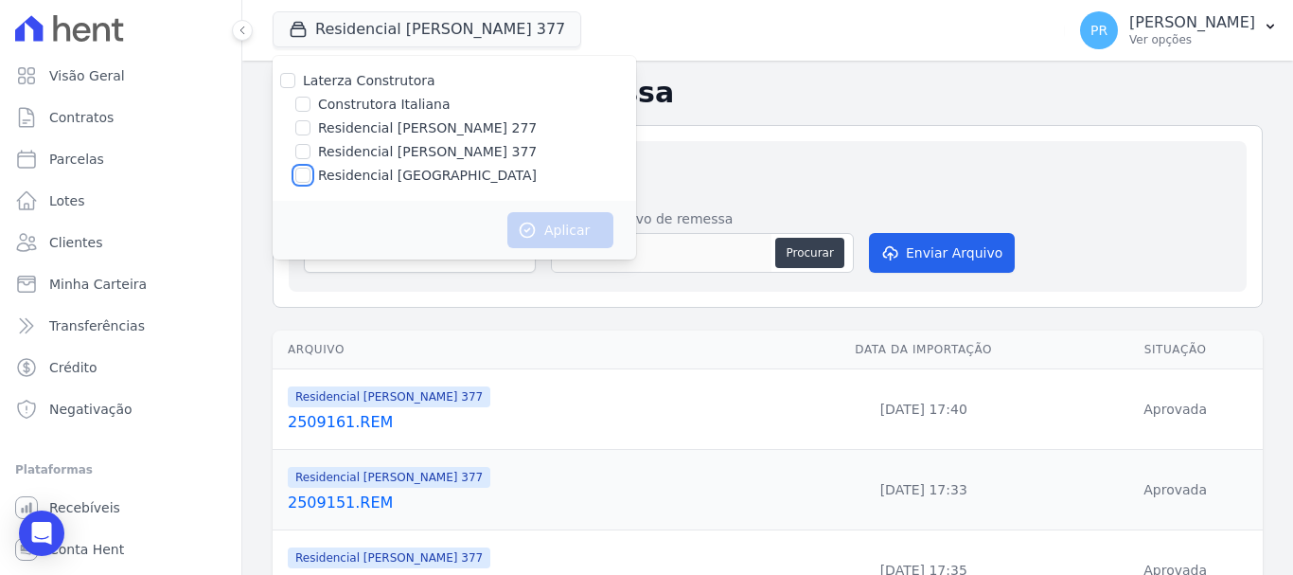
checkbox input "true"
click at [590, 225] on button "Aplicar" at bounding box center [560, 230] width 106 height 36
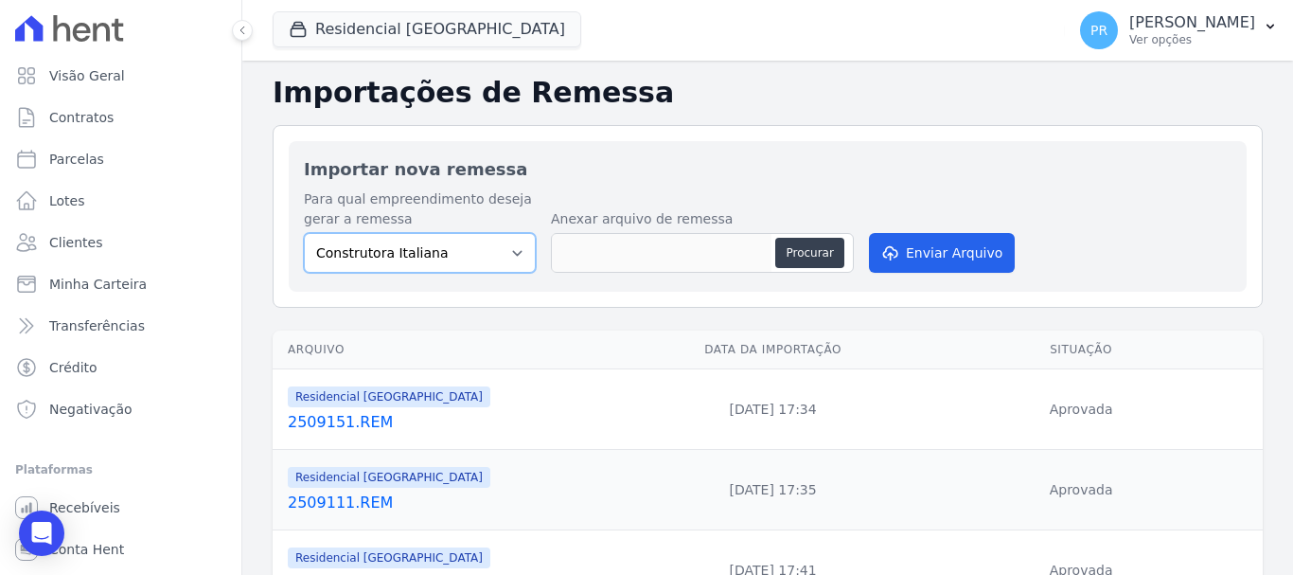
click at [445, 253] on select "Construtora Italiana Residencial [PERSON_NAME] 277 Residencial [PERSON_NAME][ST…" at bounding box center [420, 253] width 232 height 40
select select "6440c0a1-232b-4aa1-adfe-88cb95fffe46"
click at [304, 233] on select "Construtora Italiana Residencial [PERSON_NAME] 277 Residencial [PERSON_NAME][ST…" at bounding box center [420, 253] width 232 height 40
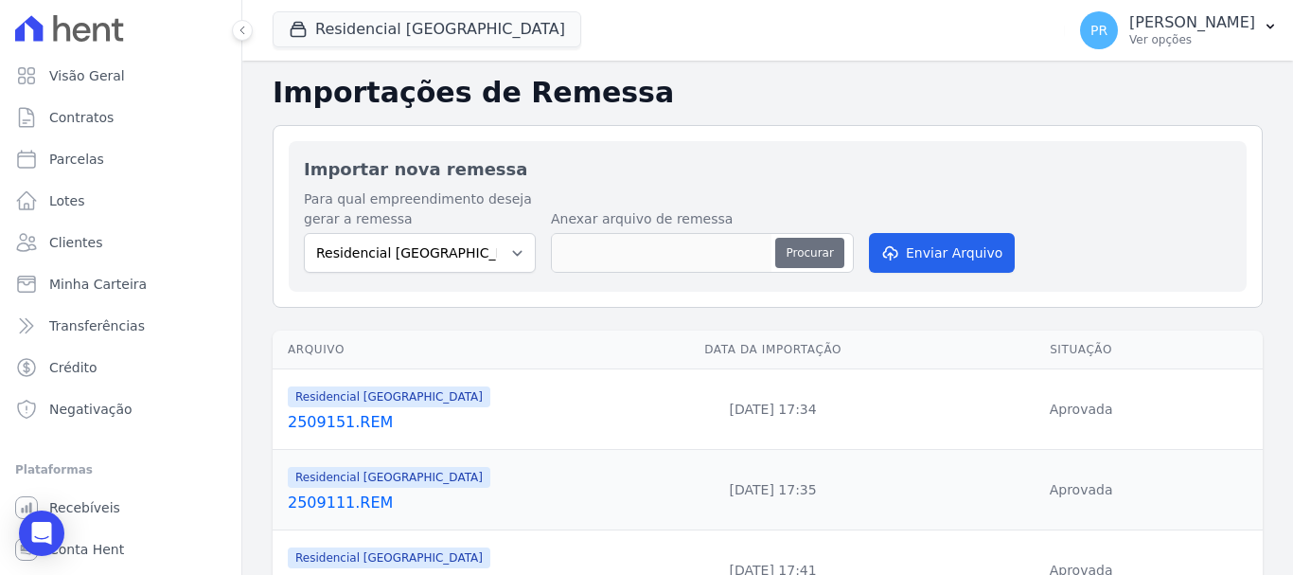
click at [820, 254] on button "Procurar" at bounding box center [809, 253] width 68 height 30
type input "2509161.REM"
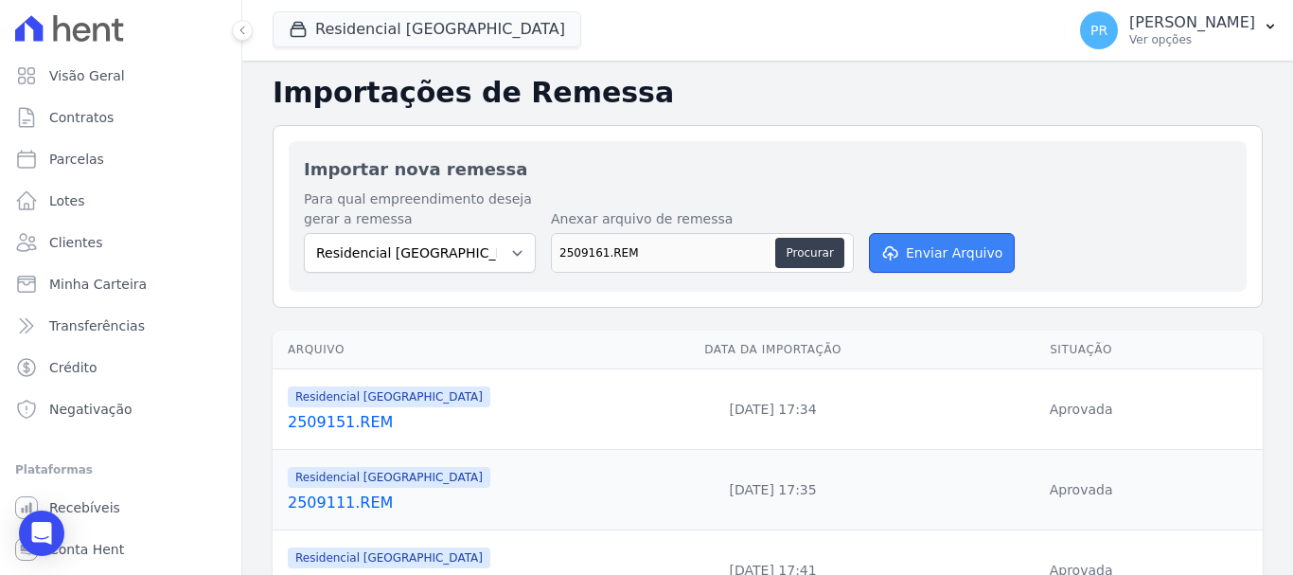
click at [945, 256] on button "Enviar Arquivo" at bounding box center [942, 253] width 146 height 40
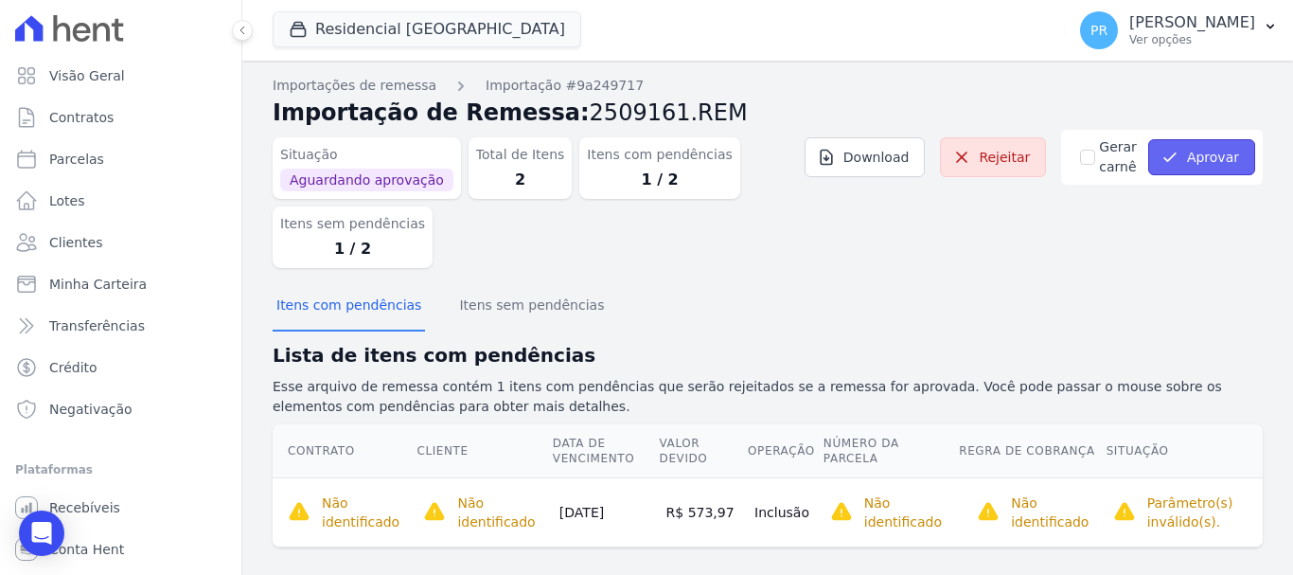
click at [1178, 159] on button "Aprovar" at bounding box center [1201, 157] width 107 height 36
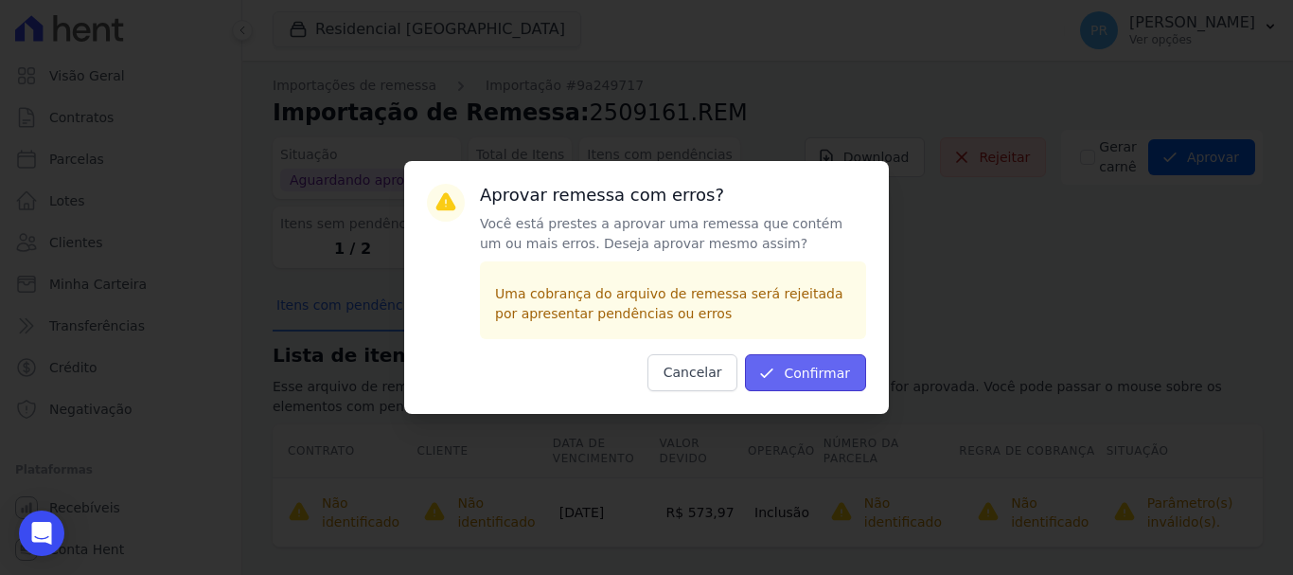
click at [852, 368] on button "Confirmar" at bounding box center [805, 372] width 121 height 37
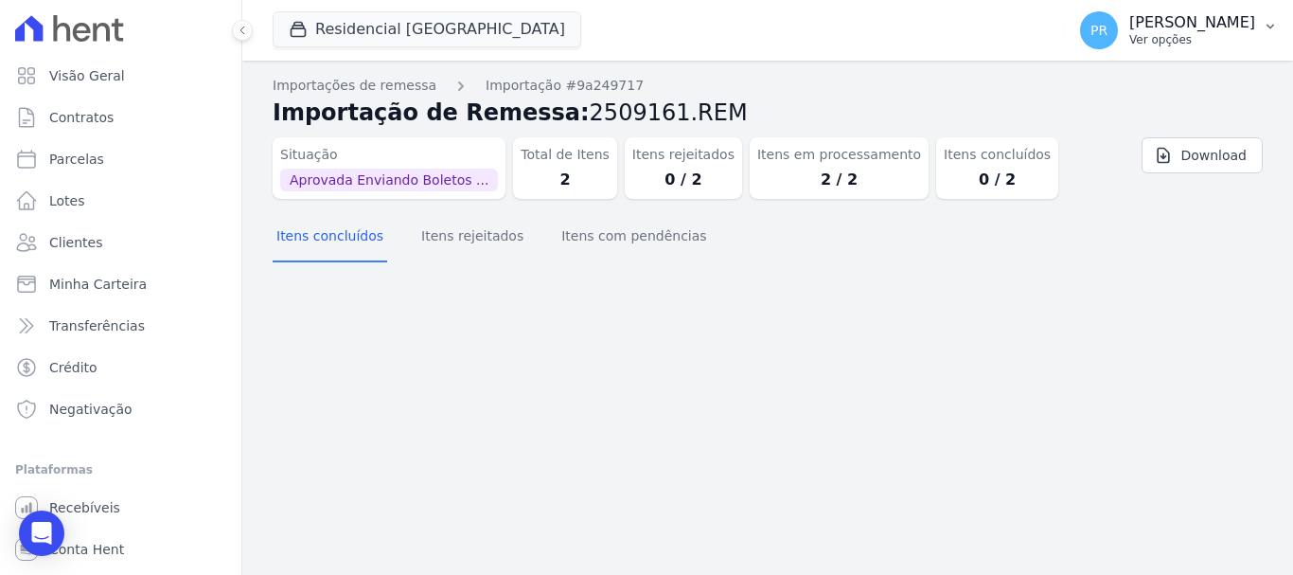
click at [1184, 42] on p "Ver opções" at bounding box center [1192, 39] width 126 height 15
